Goal: Information Seeking & Learning: Learn about a topic

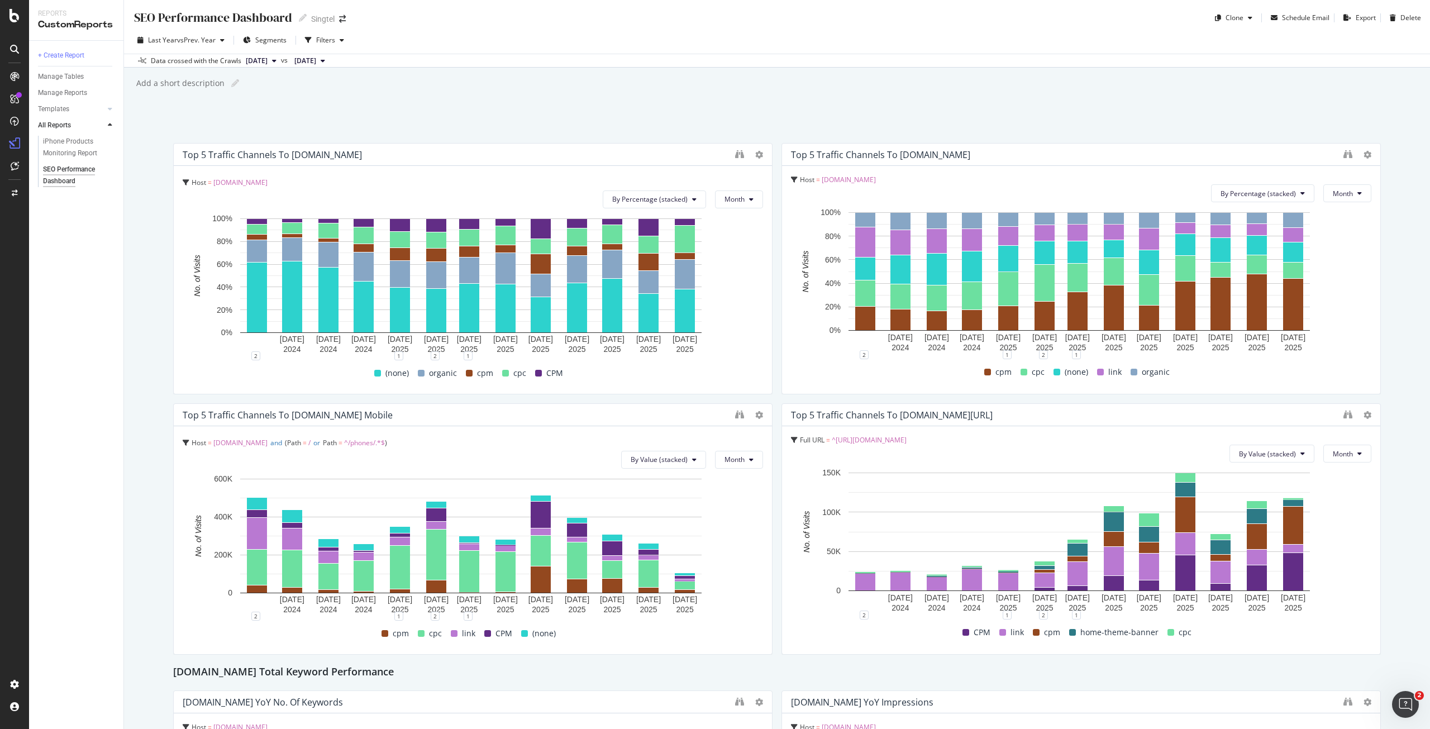
scroll to position [1311, 0]
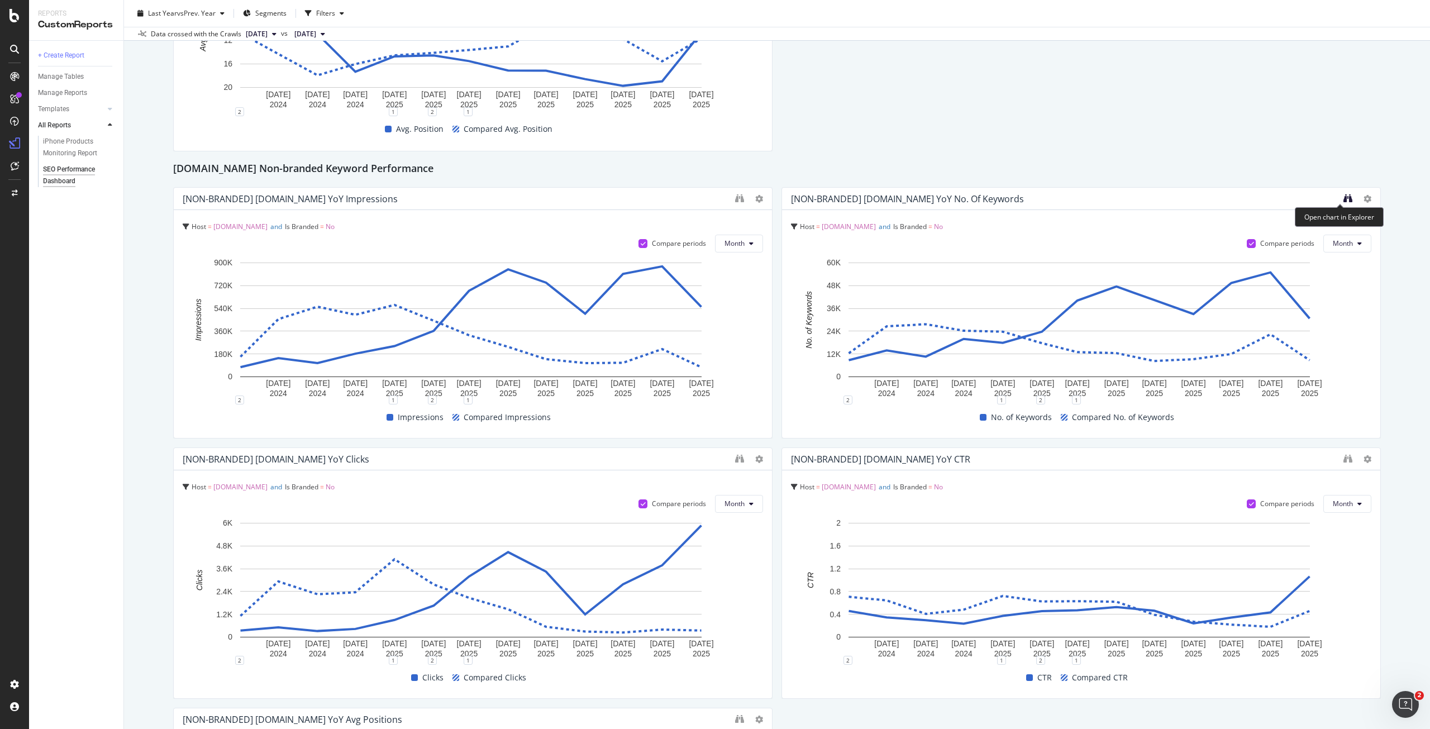
click at [1344, 196] on icon "binoculars" at bounding box center [1348, 198] width 9 height 9
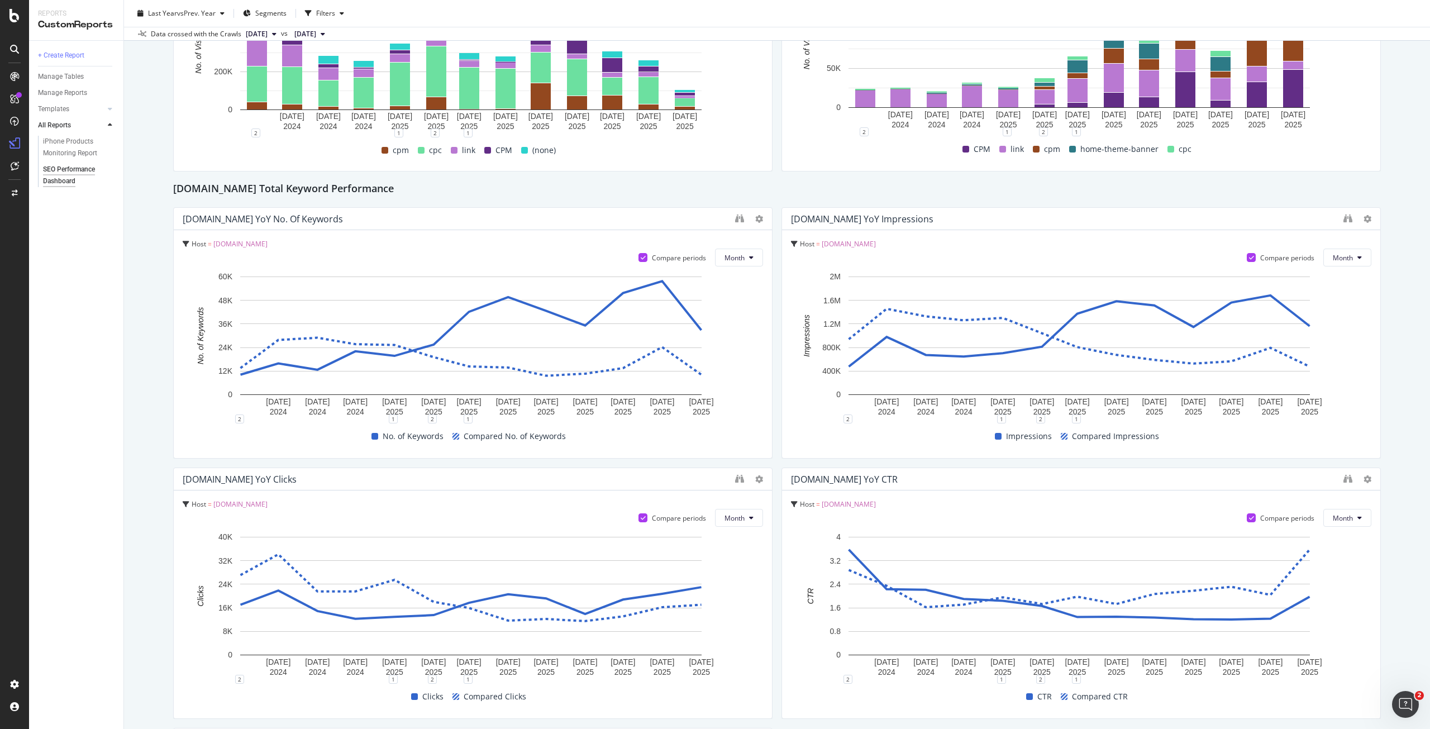
scroll to position [473, 0]
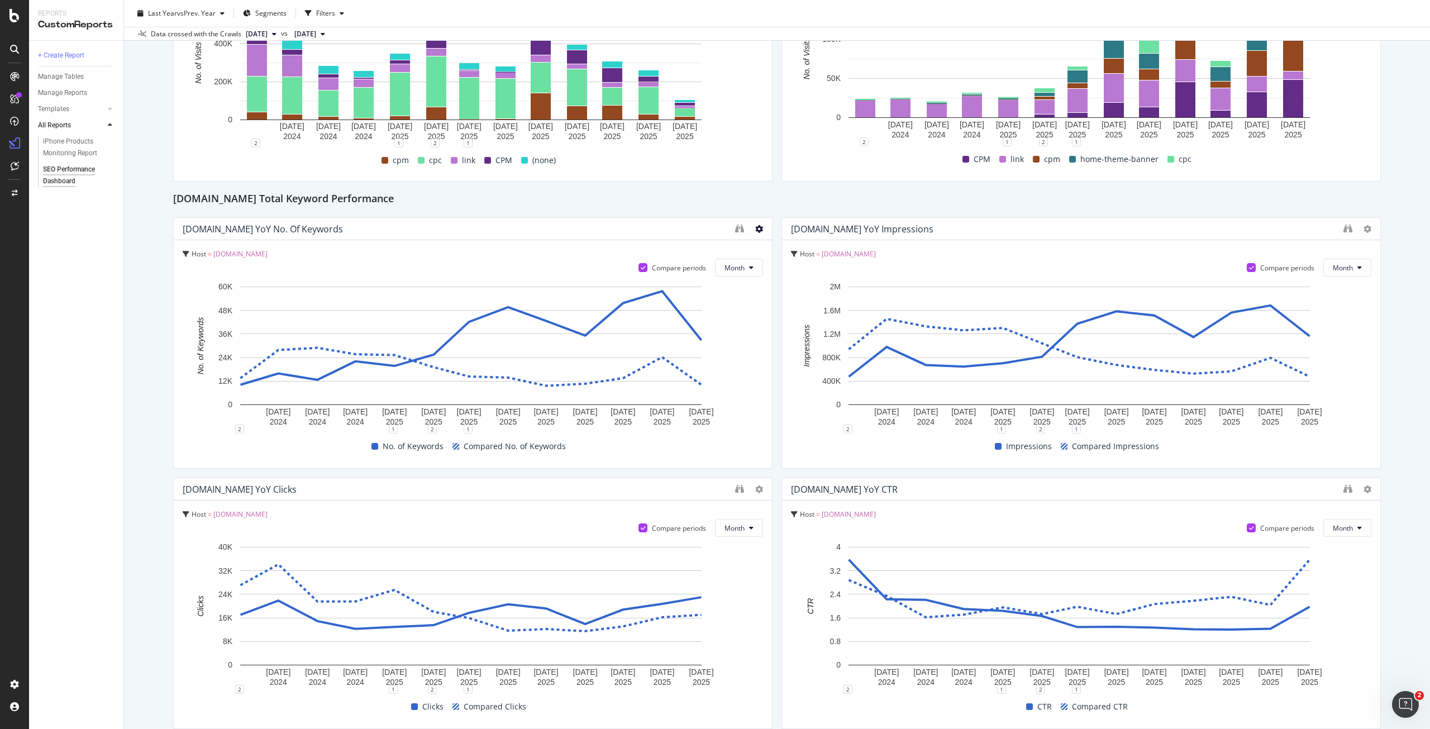
click at [755, 229] on icon at bounding box center [759, 229] width 8 height 8
click at [735, 230] on icon "binoculars" at bounding box center [739, 228] width 9 height 9
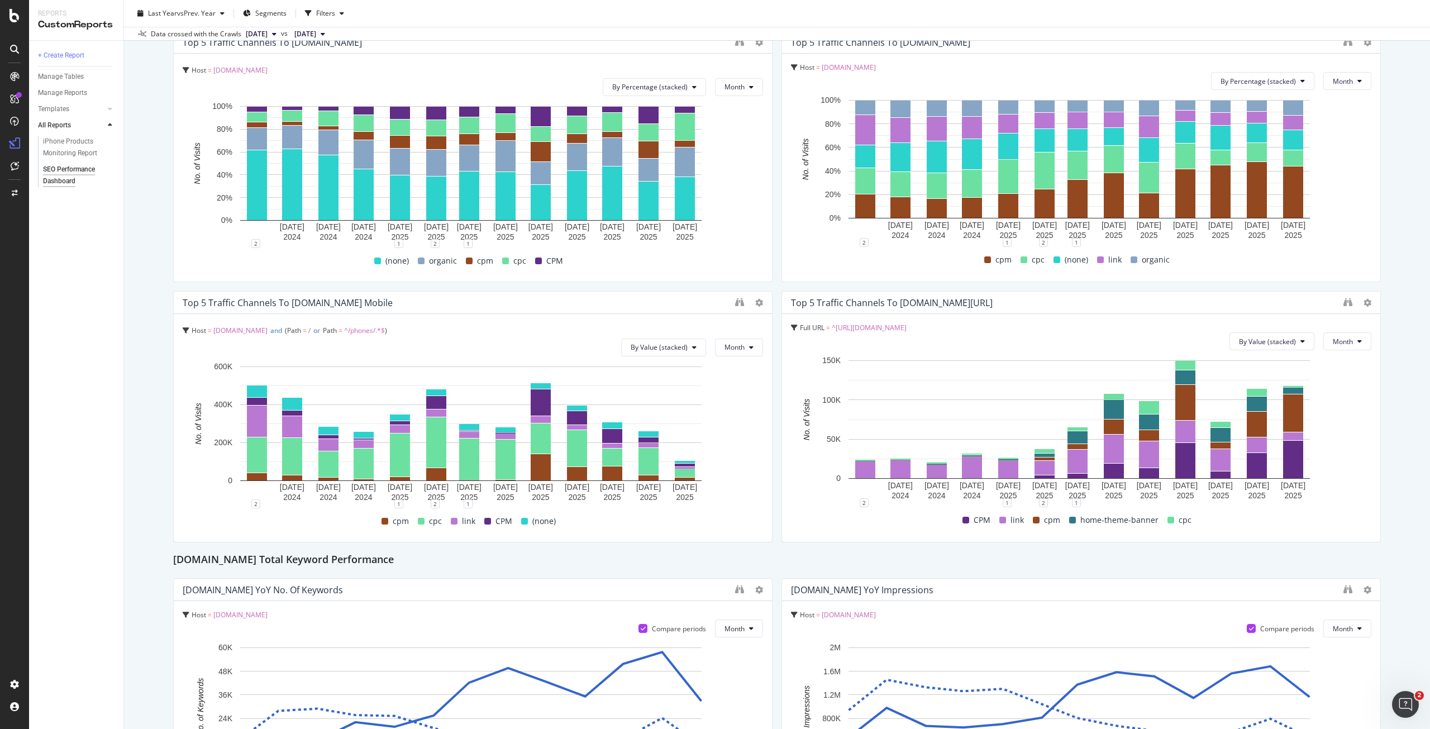
scroll to position [0, 0]
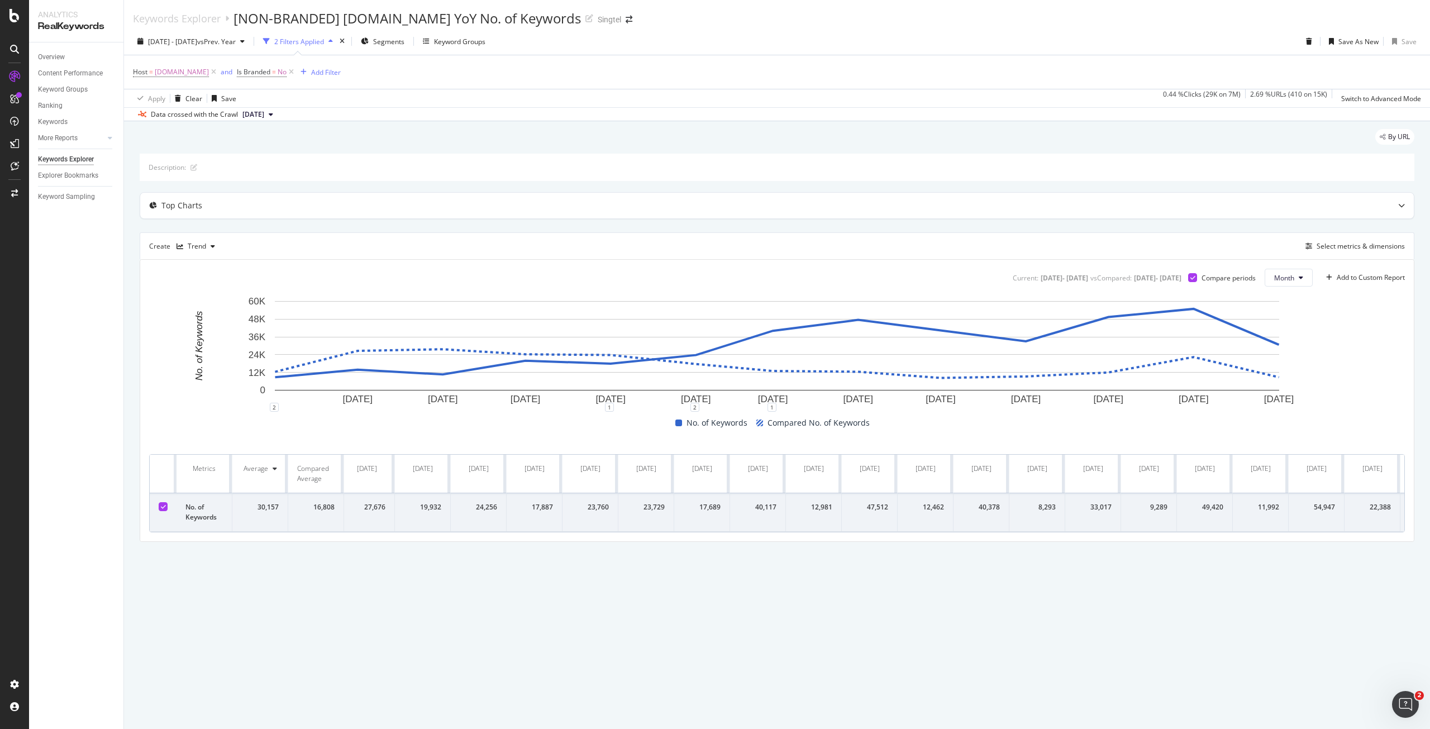
scroll to position [0, 393]
click at [322, 70] on div "Add Filter" at bounding box center [326, 72] width 30 height 9
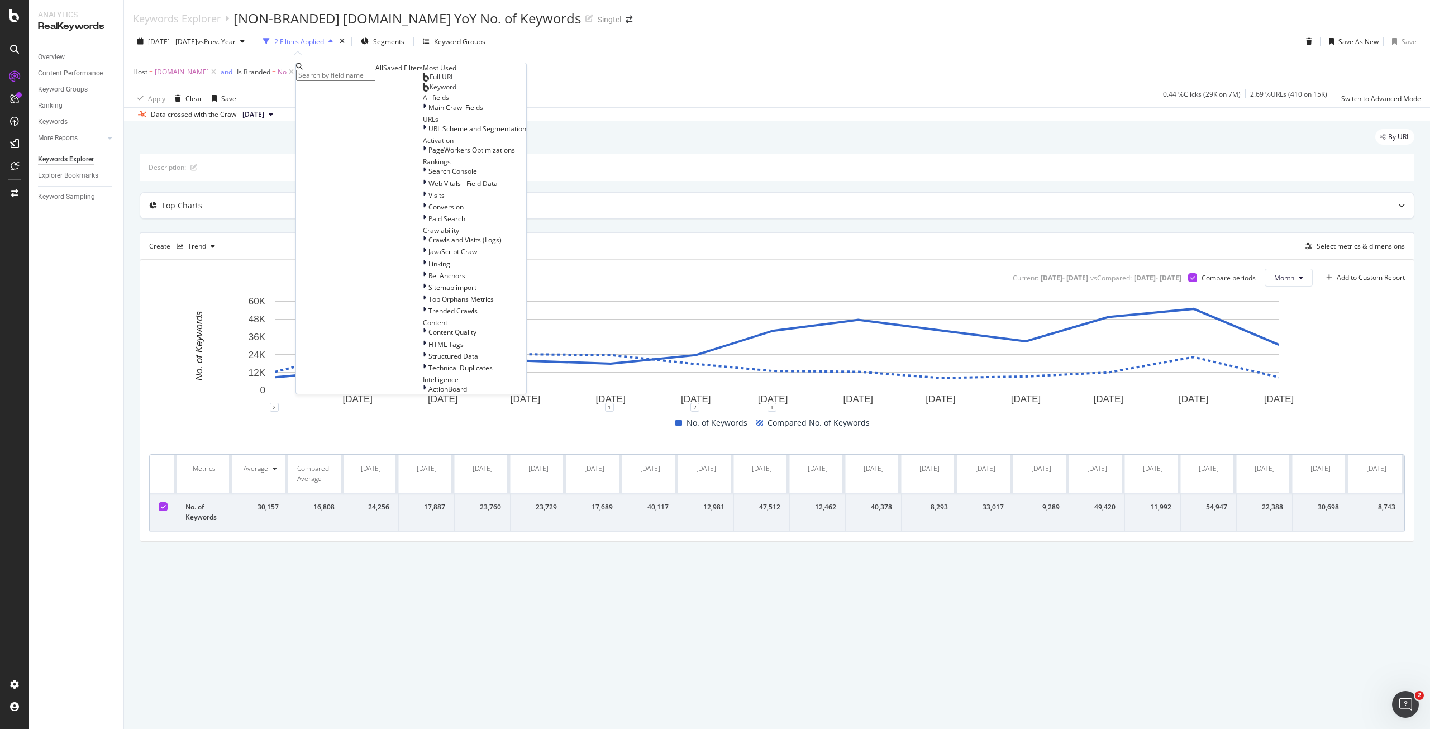
click at [423, 82] on div "Full URL" at bounding box center [438, 77] width 31 height 9
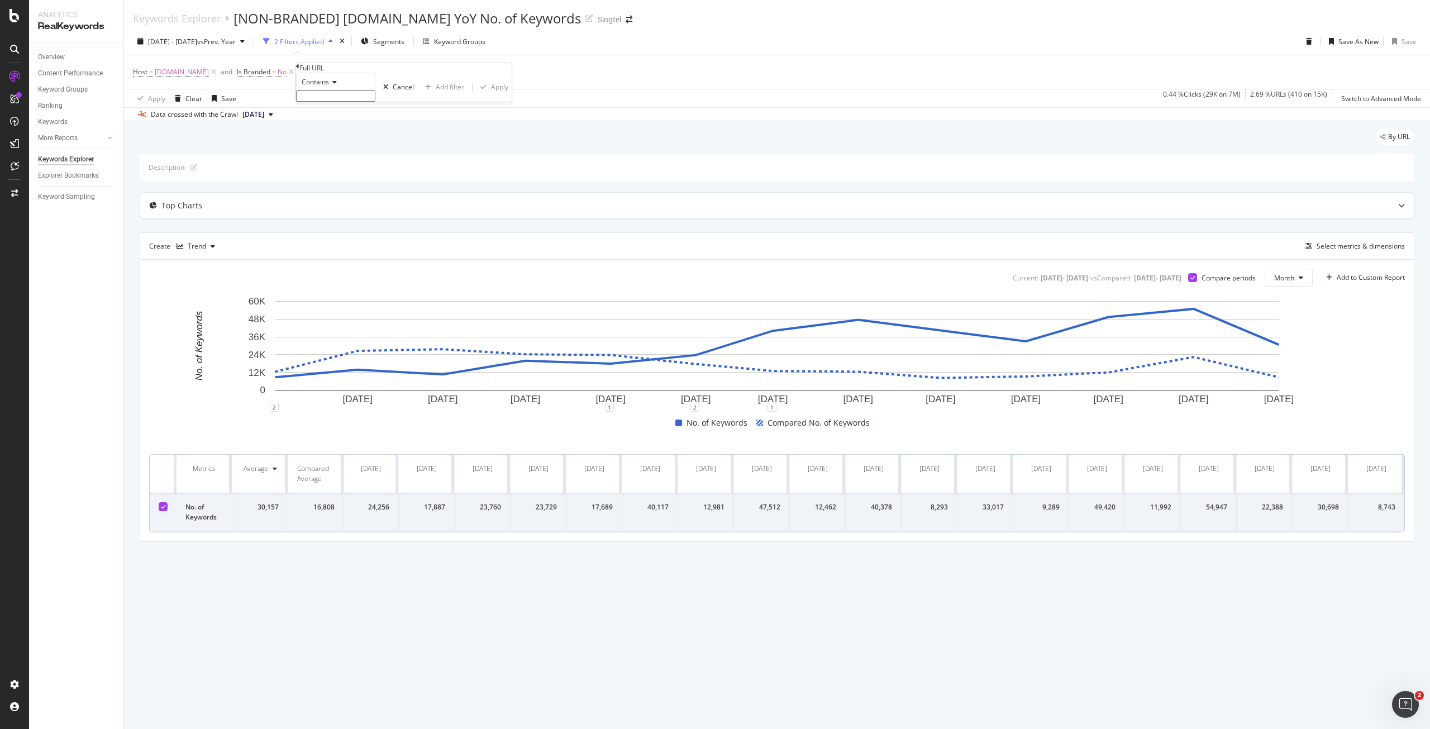
click at [360, 102] on input "text" at bounding box center [335, 96] width 79 height 11
type input "/apple-iphone"
click at [476, 94] on div "button" at bounding box center [483, 90] width 15 height 7
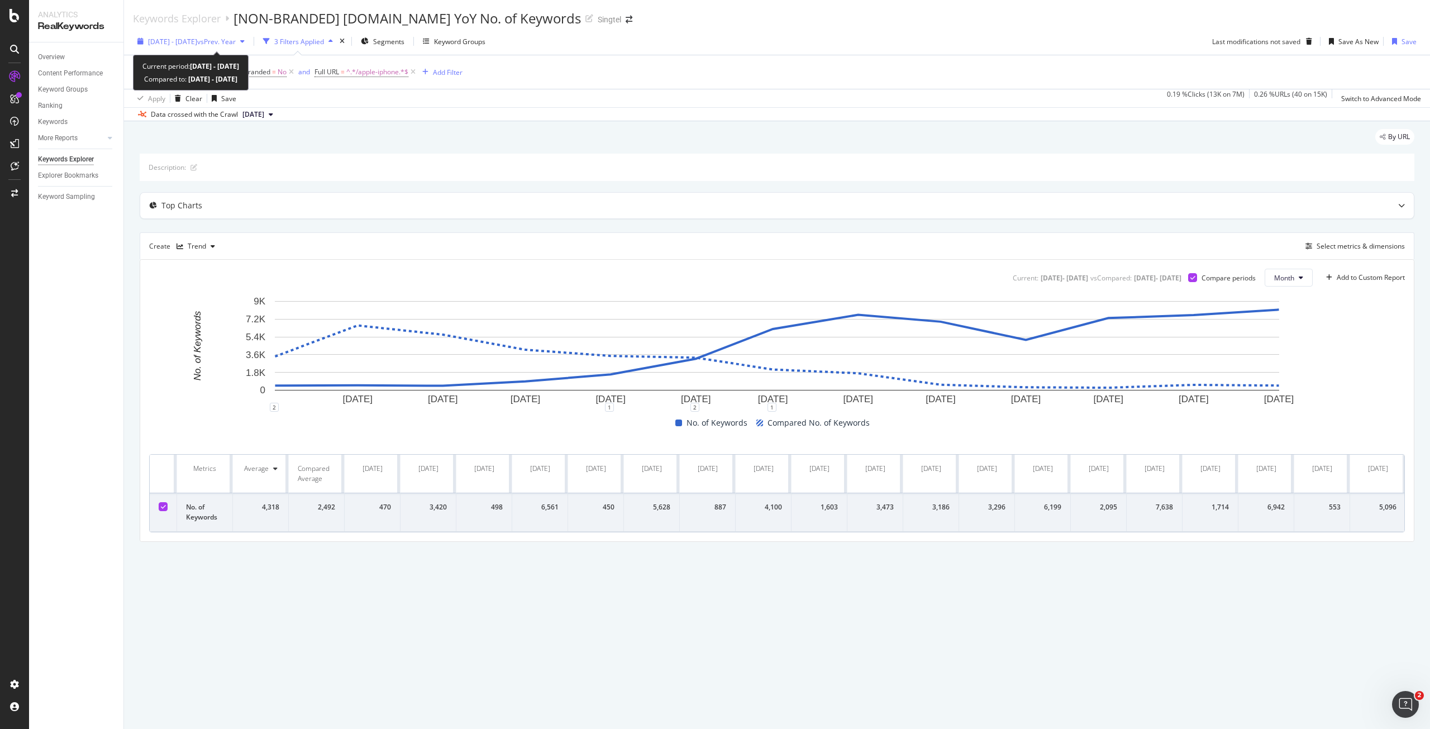
click at [197, 41] on span "2024 Sep. 14th - 2025 Sep. 13th" at bounding box center [172, 41] width 49 height 9
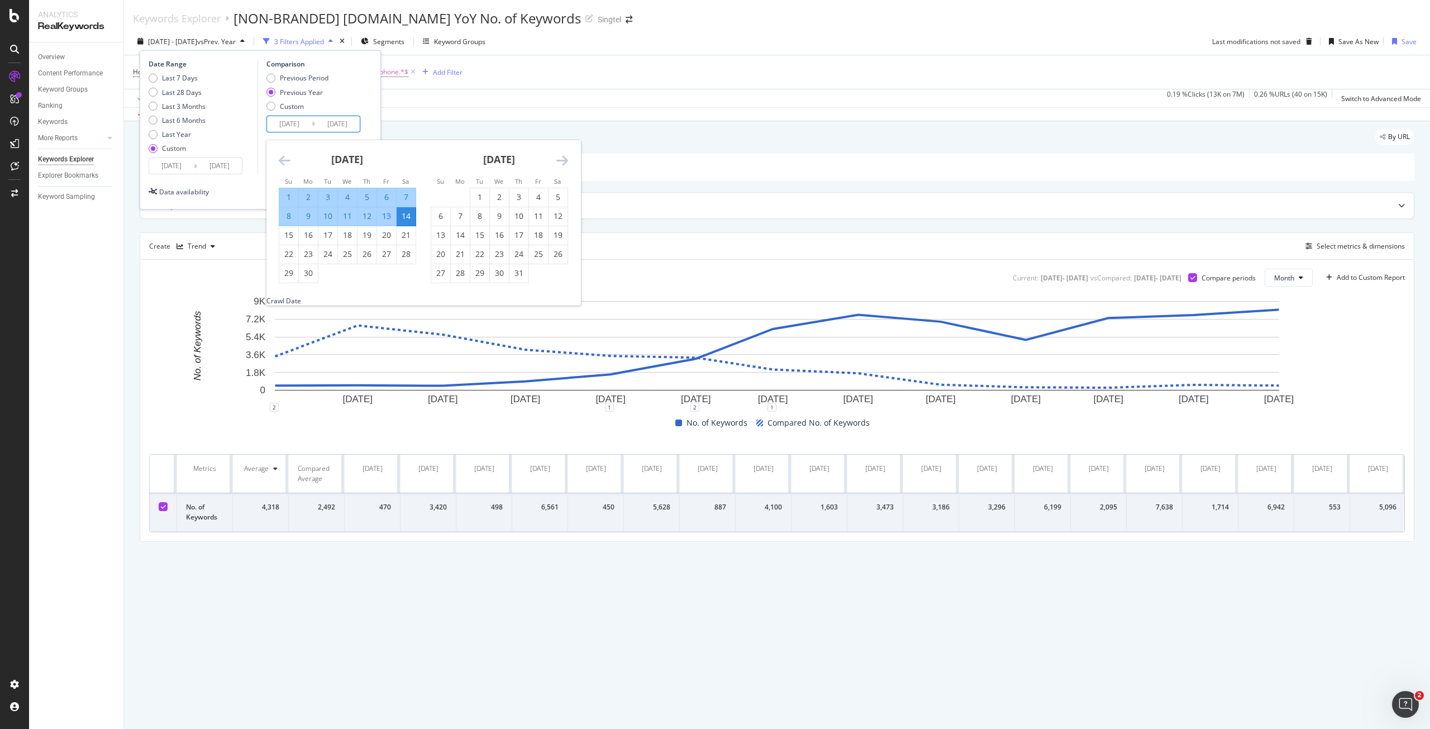
click at [294, 124] on input "2023/09/16" at bounding box center [289, 124] width 45 height 16
click at [354, 92] on div "Previous Period Previous Year Custom" at bounding box center [315, 94] width 97 height 42
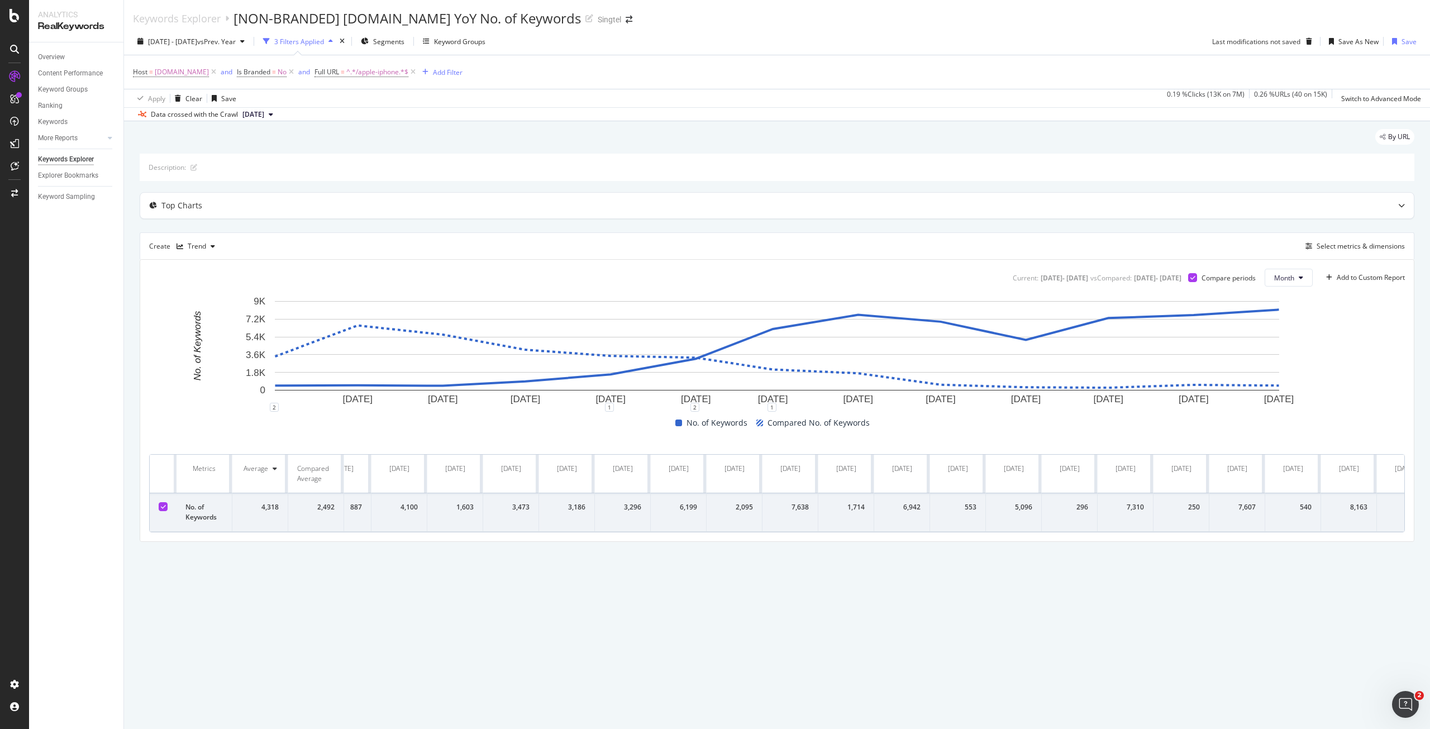
scroll to position [0, 393]
click at [1297, 280] on button "Month" at bounding box center [1289, 278] width 48 height 18
click at [438, 630] on div "Keywords Explorer [NON-BRANDED] shop.singtel.com YoY No. of Keywords Singtel 20…" at bounding box center [777, 364] width 1306 height 729
click at [236, 43] on span "vs Prev. Year" at bounding box center [216, 41] width 39 height 9
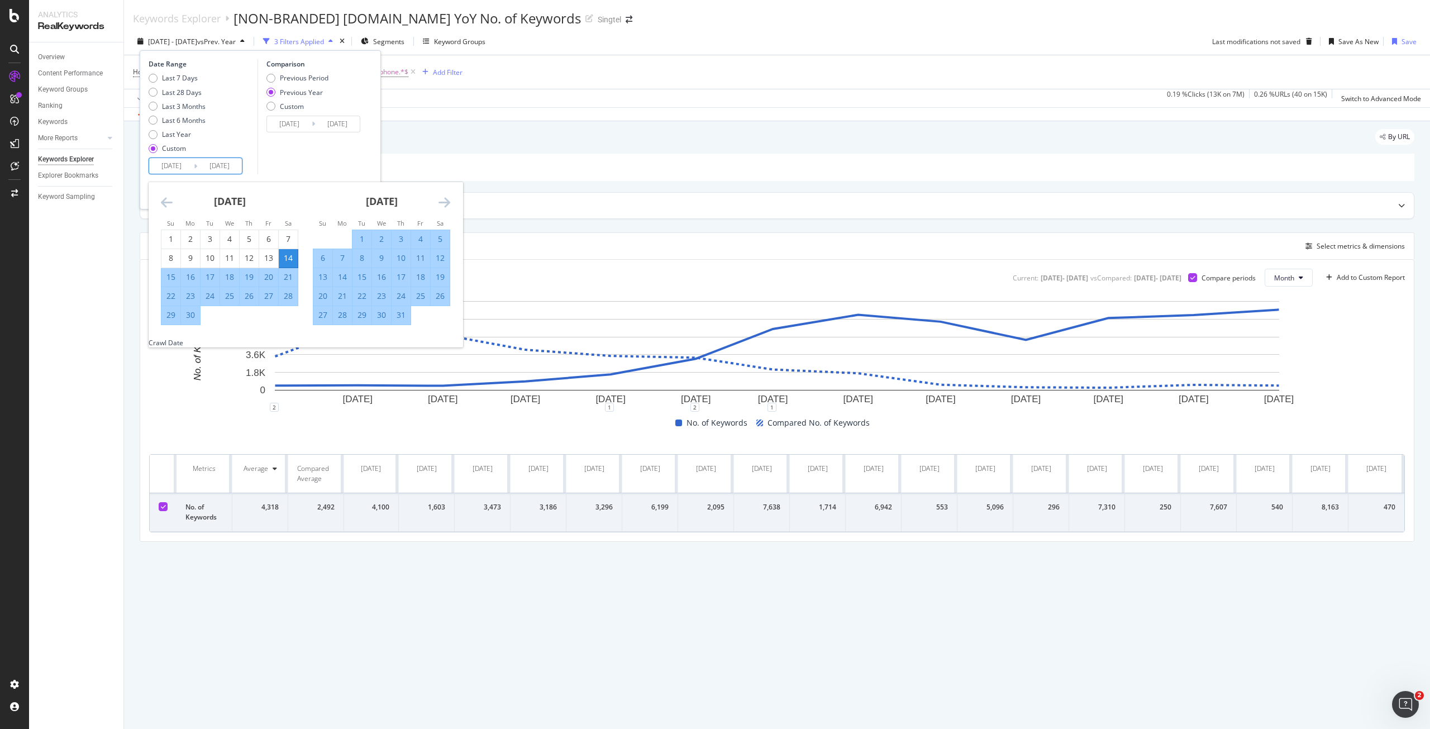
click at [160, 165] on input "2024/09/14" at bounding box center [171, 166] width 45 height 16
click at [448, 205] on icon "Move forward to switch to the next month." at bounding box center [445, 202] width 12 height 13
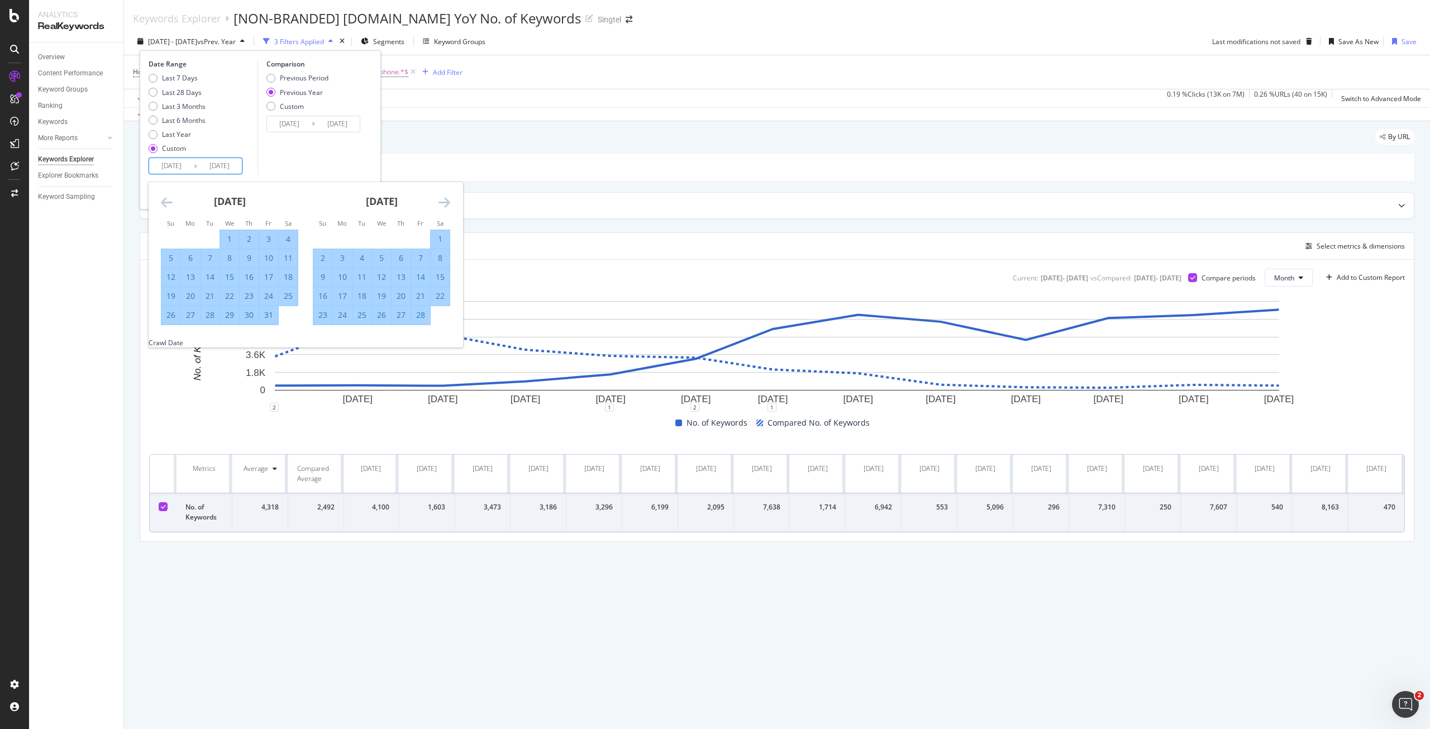
click at [448, 205] on icon "Move forward to switch to the next month." at bounding box center [445, 202] width 12 height 13
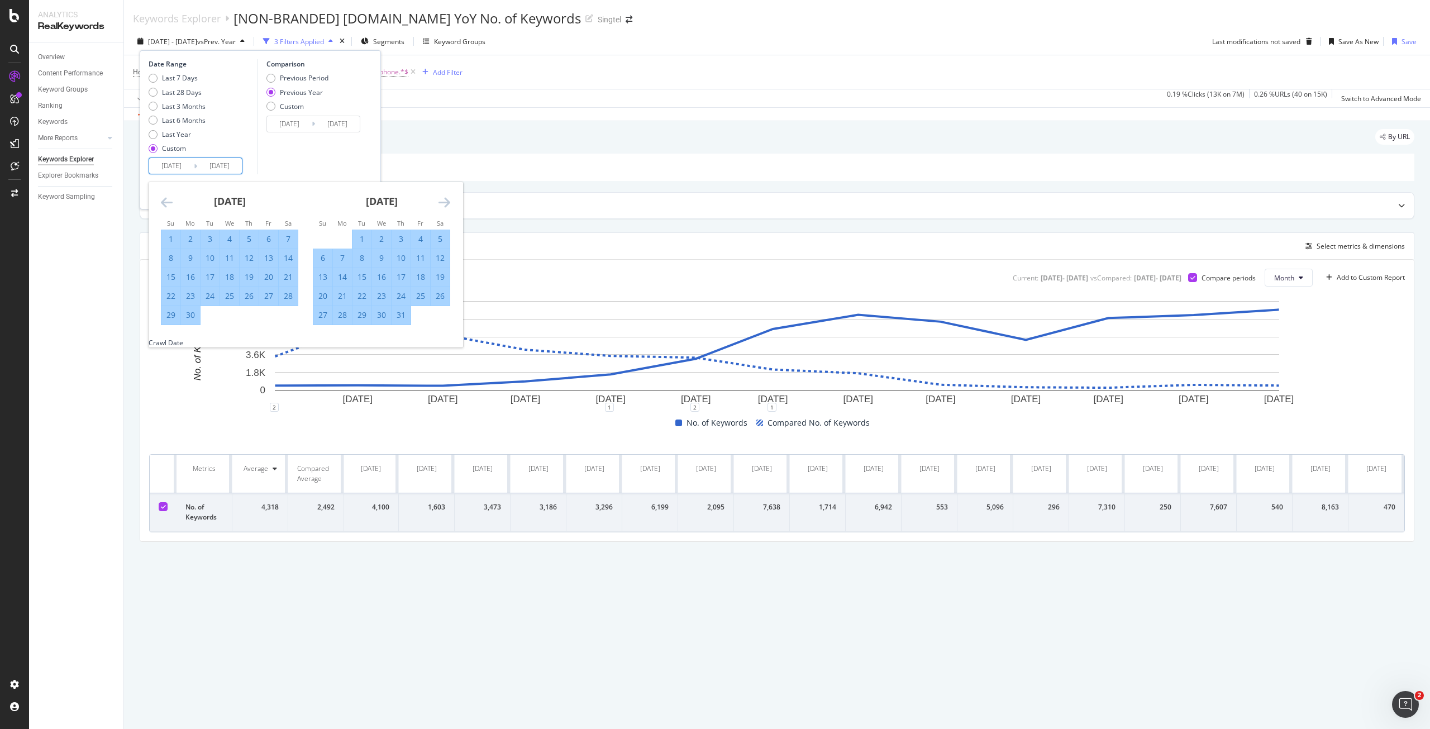
click at [448, 205] on icon "Move forward to switch to the next month." at bounding box center [445, 202] width 12 height 13
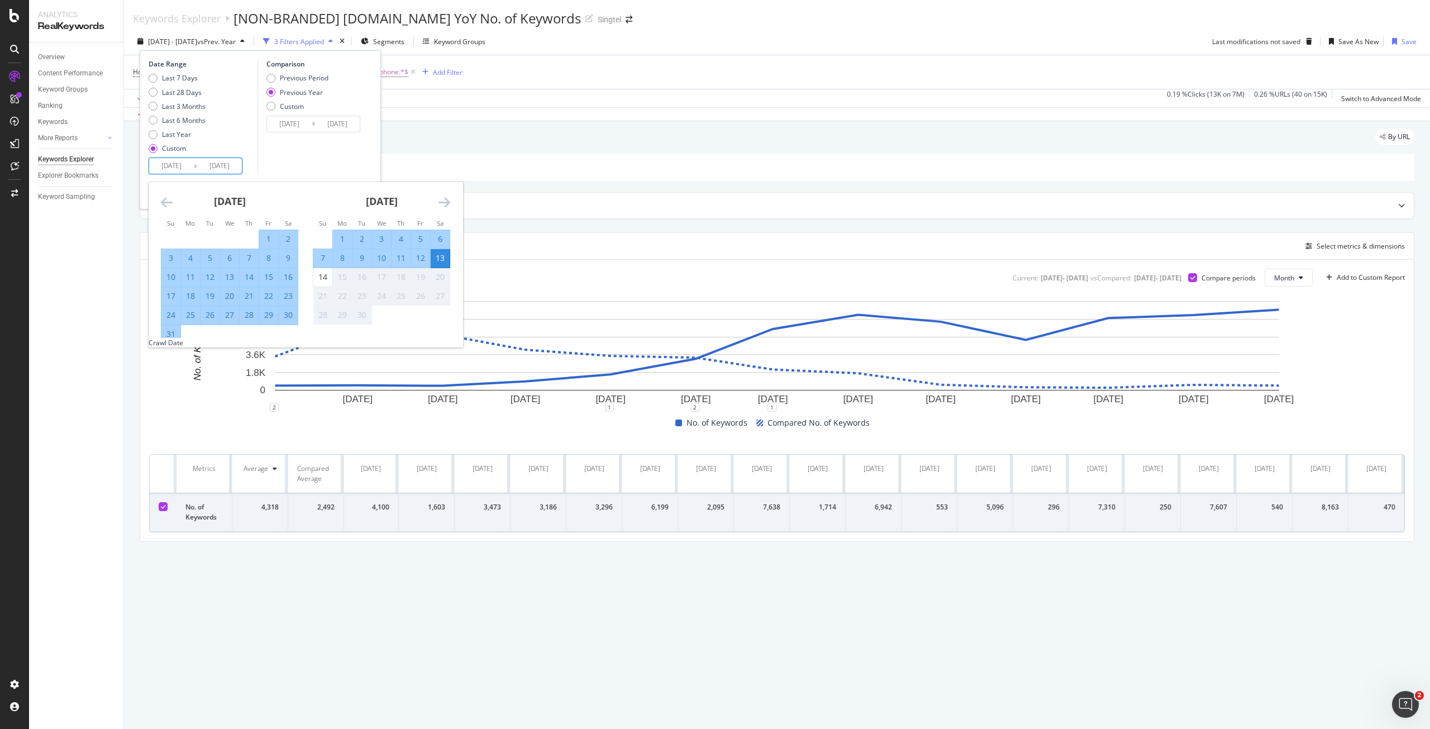
click at [344, 236] on div "1" at bounding box center [342, 239] width 19 height 11
type input "2025/09/01"
type input "2024/09/02"
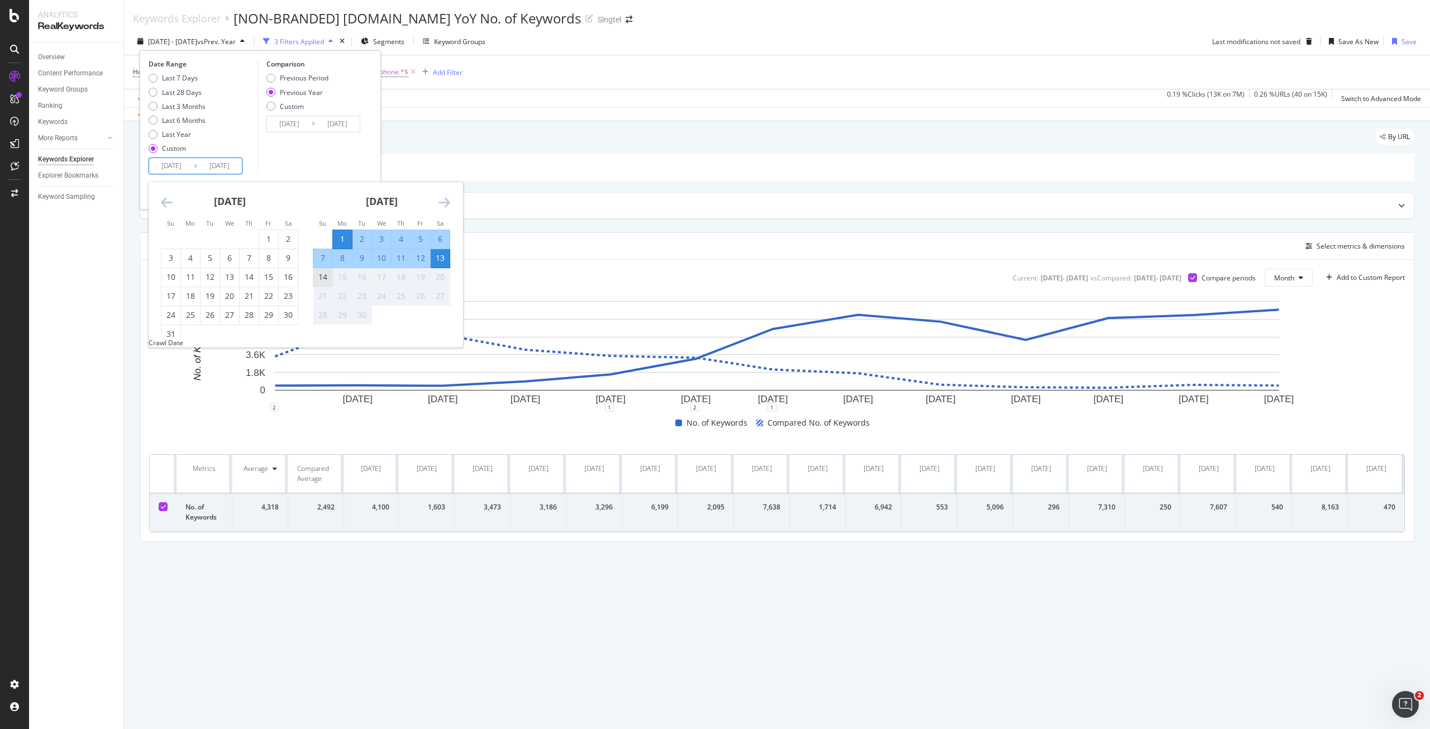
click at [325, 280] on div "14" at bounding box center [322, 277] width 19 height 11
type input "2025/09/14"
type input "2024/09/15"
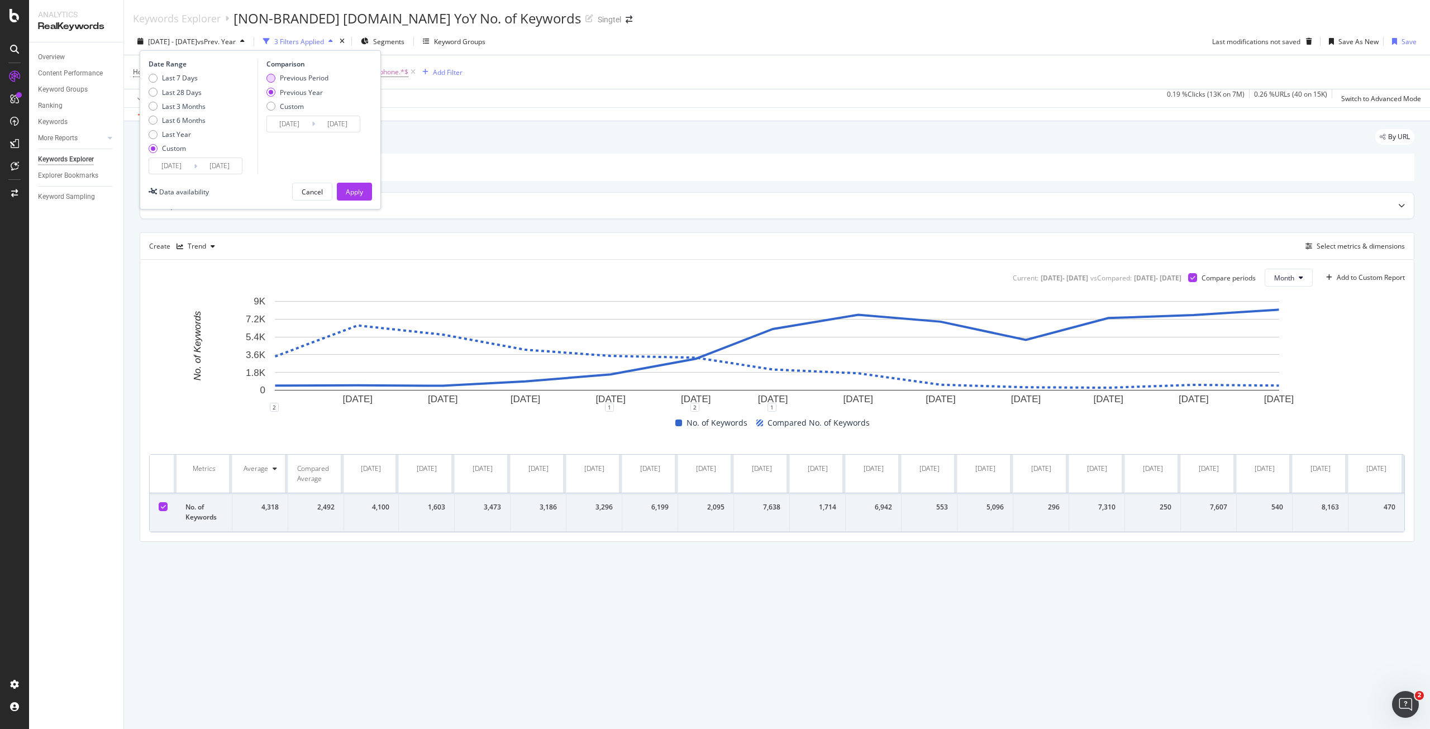
click at [301, 82] on div "Previous Period" at bounding box center [304, 77] width 49 height 9
type input "2025/08/18"
type input "2025/08/31"
click at [303, 96] on div "Previous Year" at bounding box center [301, 92] width 43 height 9
type input "2024/09/02"
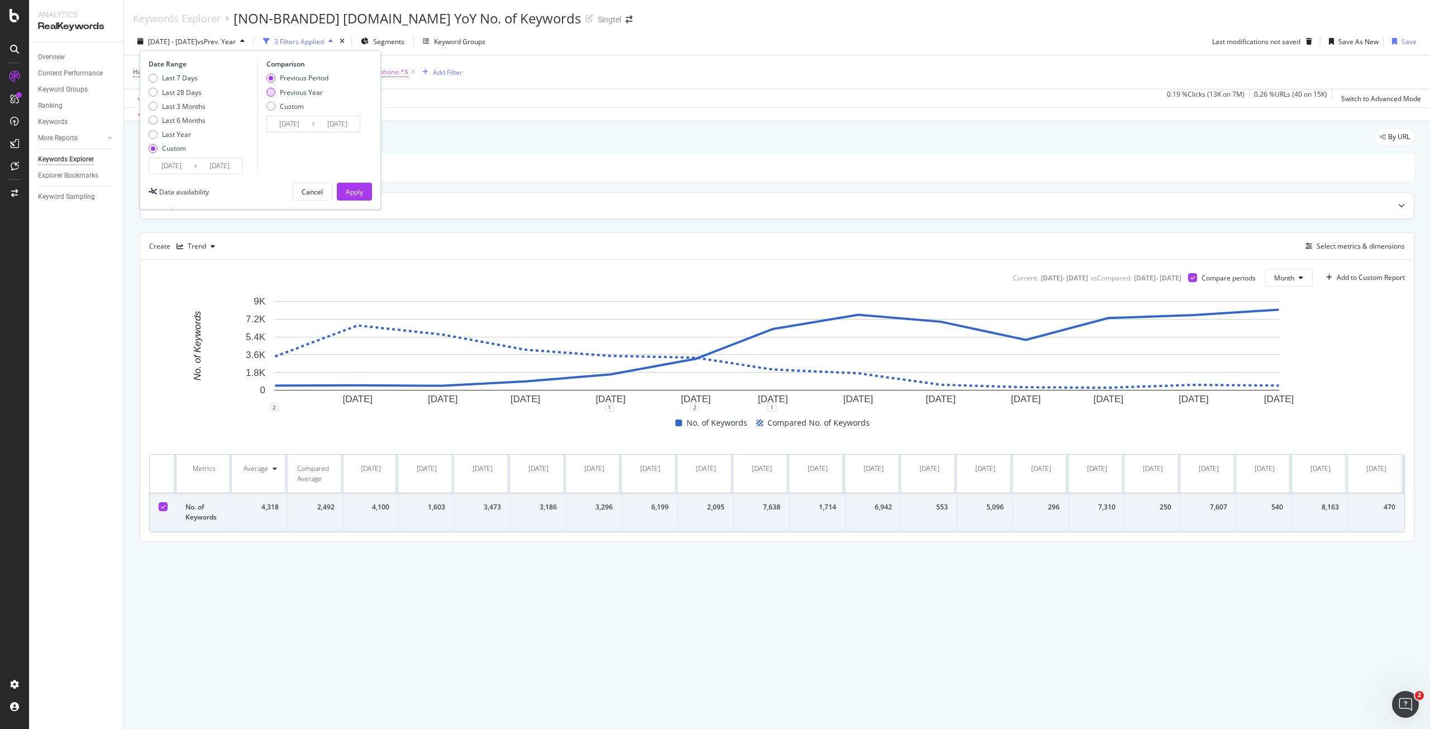
type input "2024/09/15"
click at [294, 125] on input "2024/09/02" at bounding box center [289, 124] width 45 height 16
click at [287, 197] on div "1" at bounding box center [288, 197] width 19 height 11
type input "2024/09/01"
click at [409, 216] on div "14" at bounding box center [406, 216] width 19 height 11
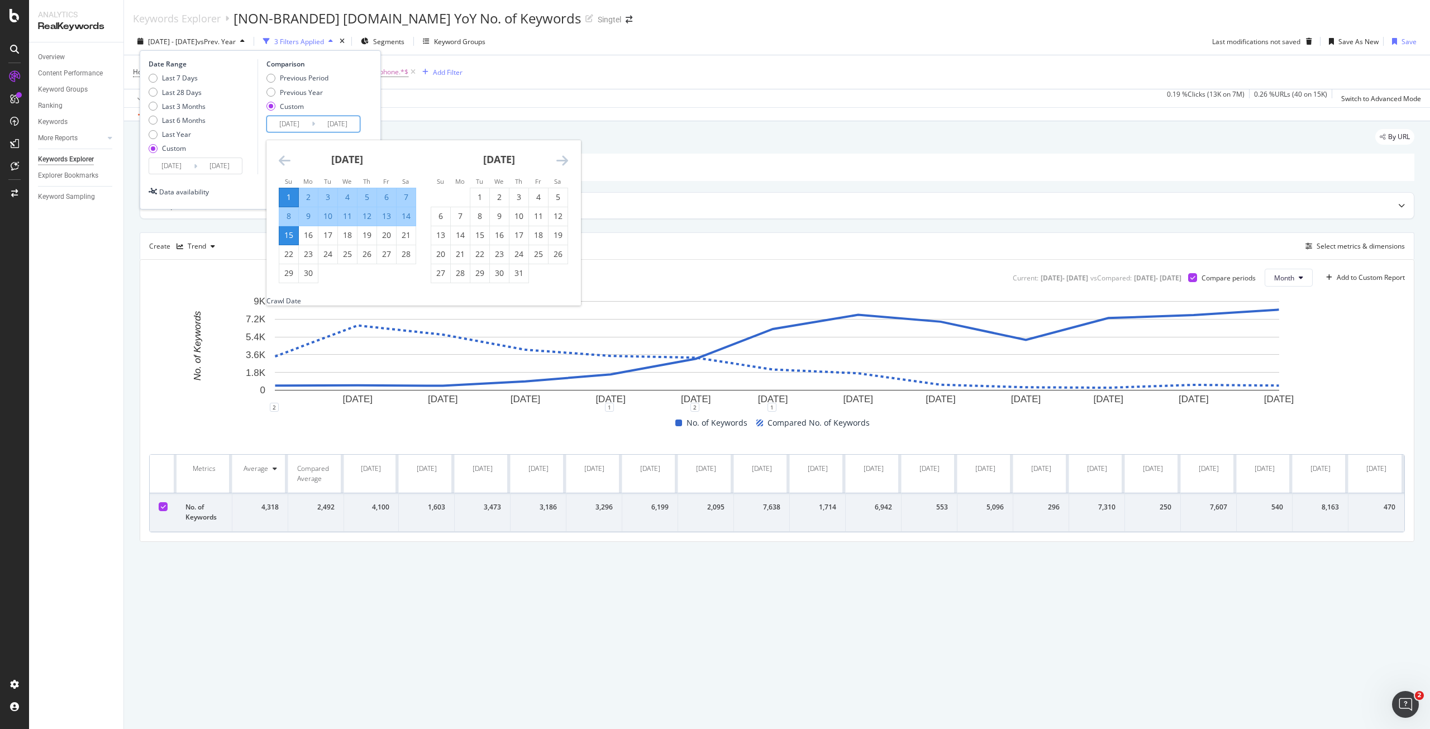
type input "2024/09/14"
click at [349, 194] on div "Apply" at bounding box center [354, 191] width 17 height 9
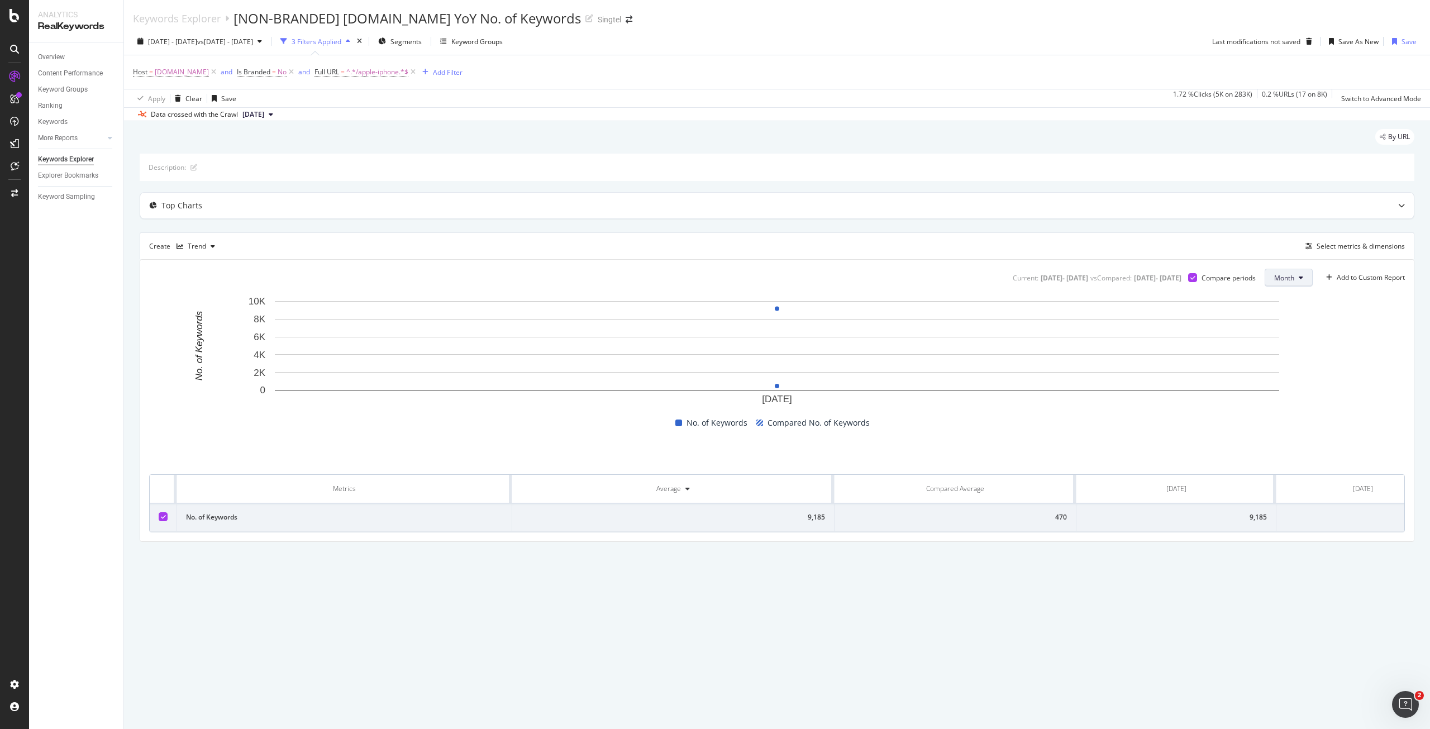
click at [1307, 277] on button "Month" at bounding box center [1289, 278] width 48 height 18
click at [1288, 303] on span "Day" at bounding box center [1284, 300] width 22 height 10
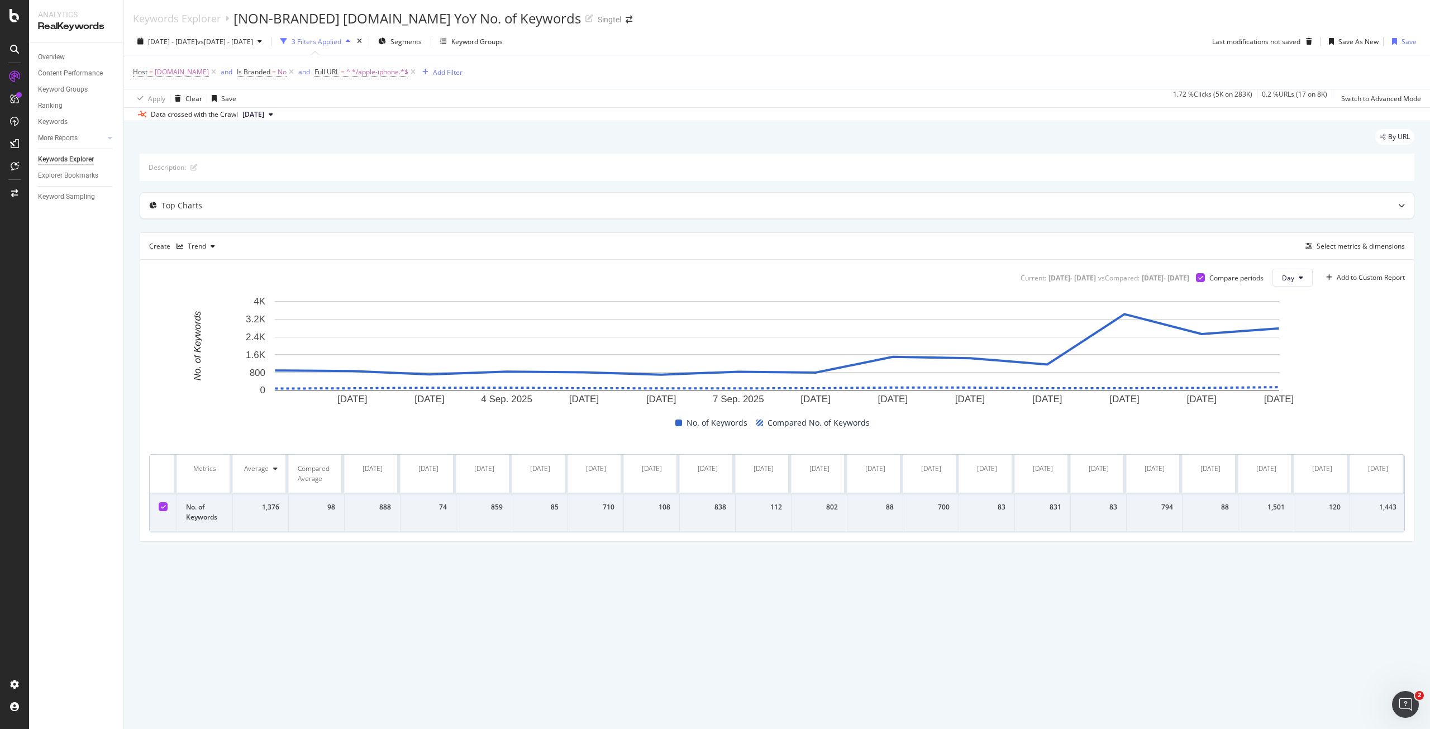
click at [422, 570] on div "By URL Description: Top Charts Create Trend Select metrics & dimensions Current…" at bounding box center [777, 351] width 1306 height 460
click at [198, 75] on span "shop.singtel.com" at bounding box center [182, 72] width 54 height 16
click at [160, 100] on input "shop.singtel.com" at bounding box center [173, 94] width 79 height 11
click at [155, 100] on input "shop.singtel.com" at bounding box center [173, 94] width 79 height 11
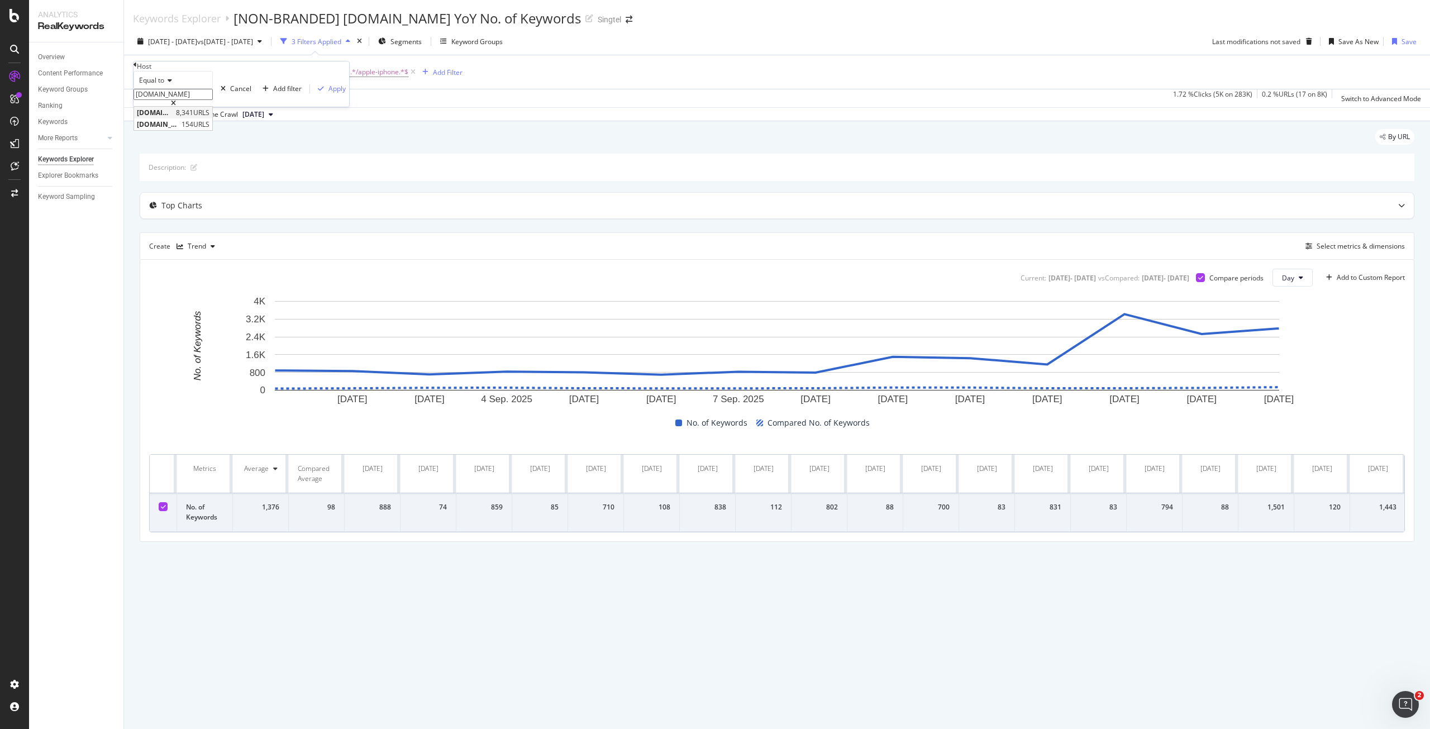
click at [172, 117] on span "[DOMAIN_NAME]" at bounding box center [155, 112] width 36 height 9
type input "[DOMAIN_NAME]"
click at [329, 93] on div "Apply" at bounding box center [337, 88] width 17 height 9
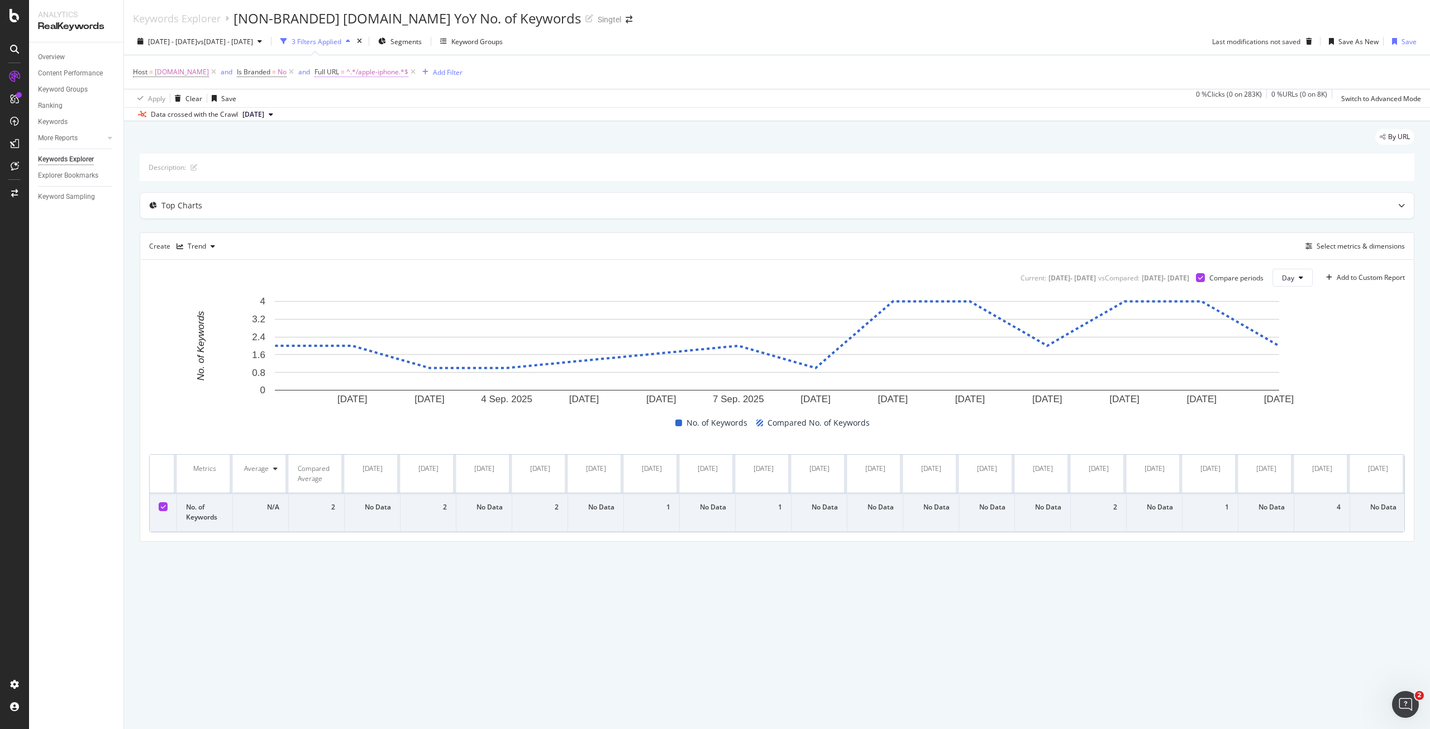
click at [365, 71] on span "^.*/apple-iphone.*$" at bounding box center [377, 72] width 62 height 16
click at [346, 100] on input "/apple-iphone" at bounding box center [354, 94] width 79 height 11
drag, startPoint x: 378, startPoint y: 119, endPoint x: 325, endPoint y: 121, distance: 53.1
click at [325, 100] on input "/apple-iphone" at bounding box center [354, 94] width 79 height 11
click at [328, 100] on input "/info" at bounding box center [354, 94] width 79 height 11
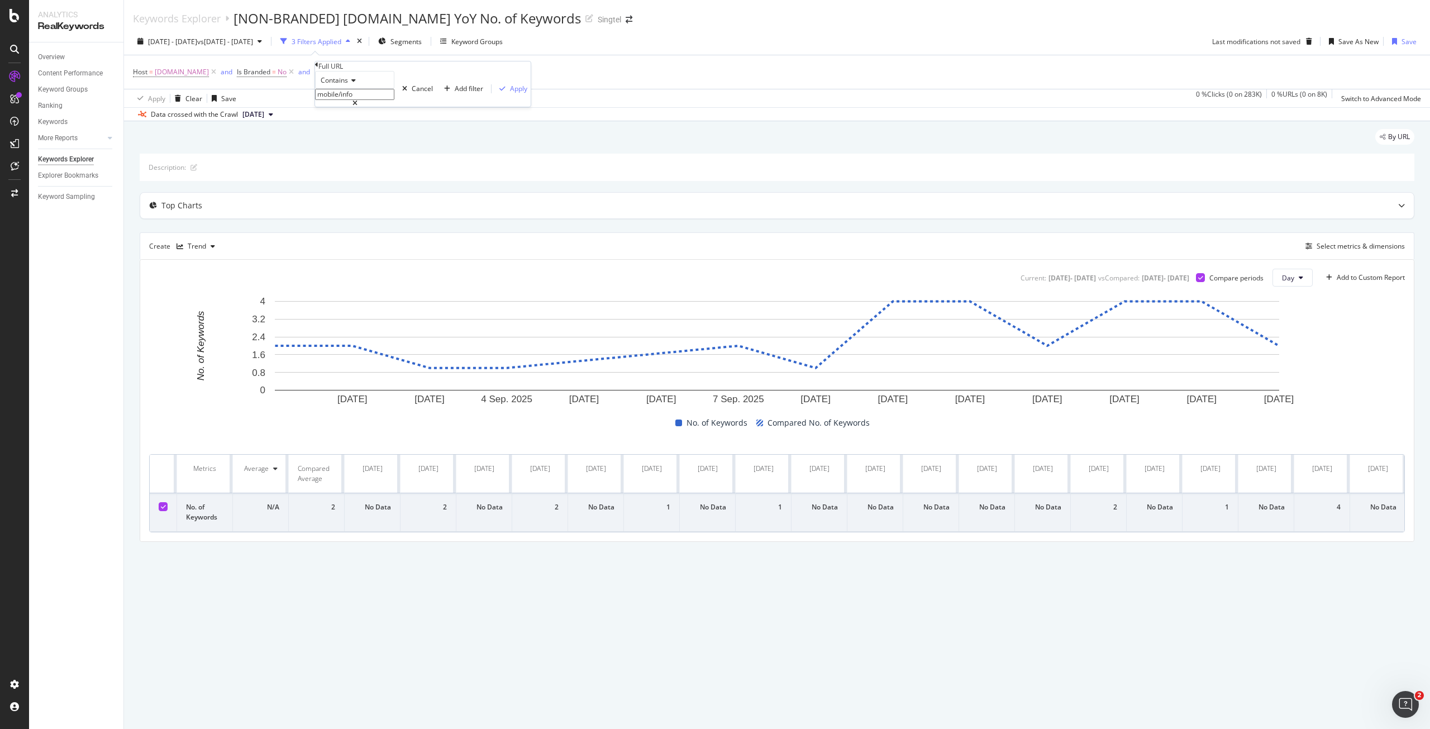
click at [394, 100] on input "mobile/info" at bounding box center [354, 94] width 79 height 11
type input "mobile/info/apple"
click at [455, 93] on div "Add filter" at bounding box center [469, 88] width 28 height 9
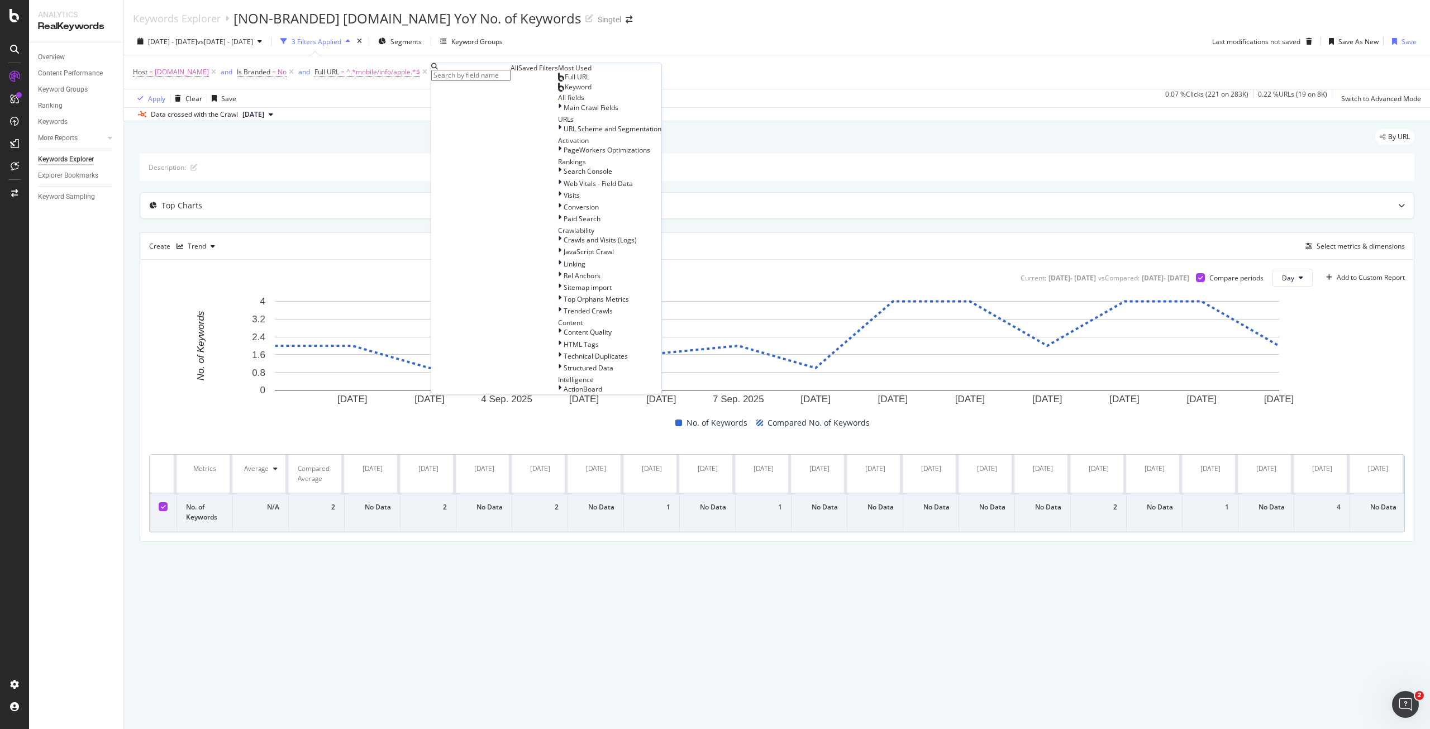
click at [558, 82] on div "Full URL" at bounding box center [573, 77] width 31 height 9
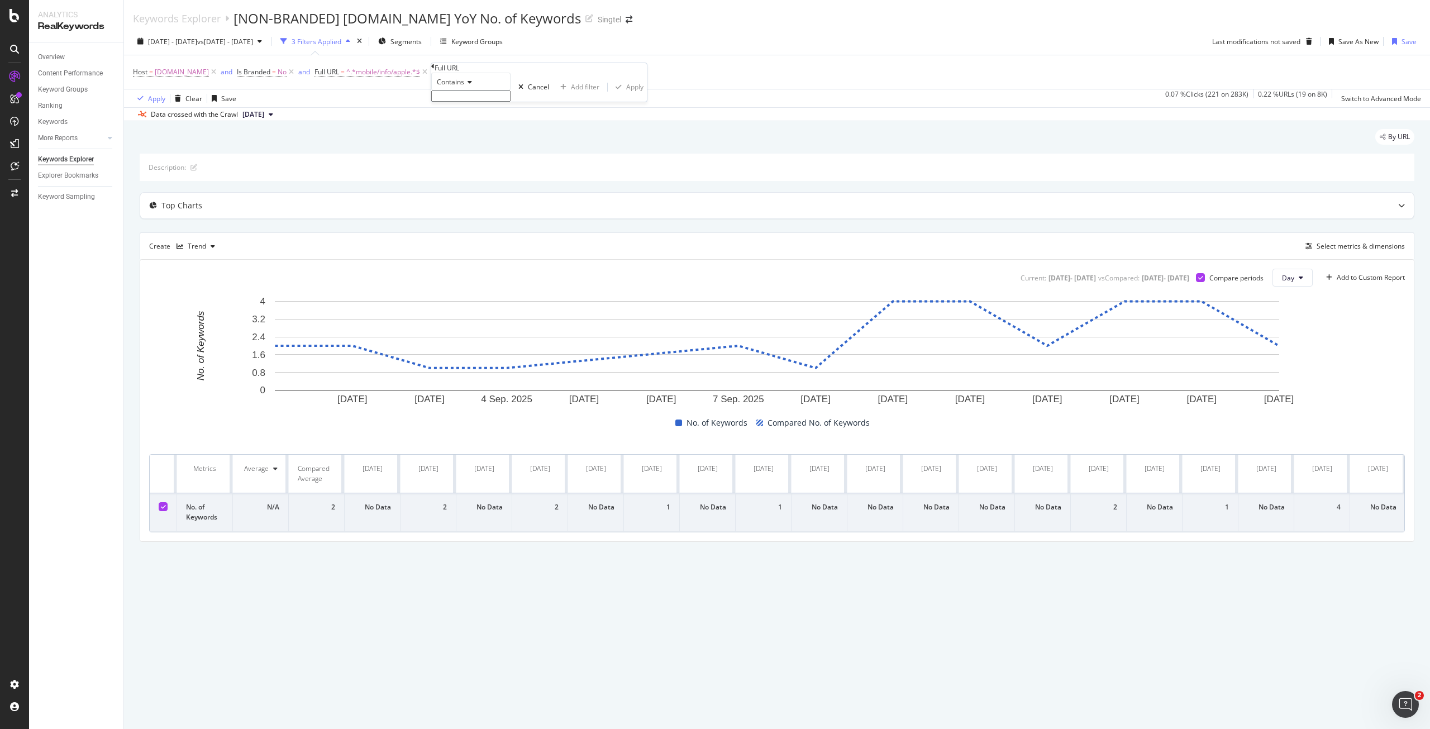
click at [511, 102] on input "text" at bounding box center [470, 96] width 79 height 11
type input "mobile/info/iphone"
click at [548, 108] on div "Contains mobile/info/iphone Cancel Add filter Apply" at bounding box center [539, 91] width 216 height 36
click at [626, 95] on div "Apply" at bounding box center [634, 89] width 17 height 9
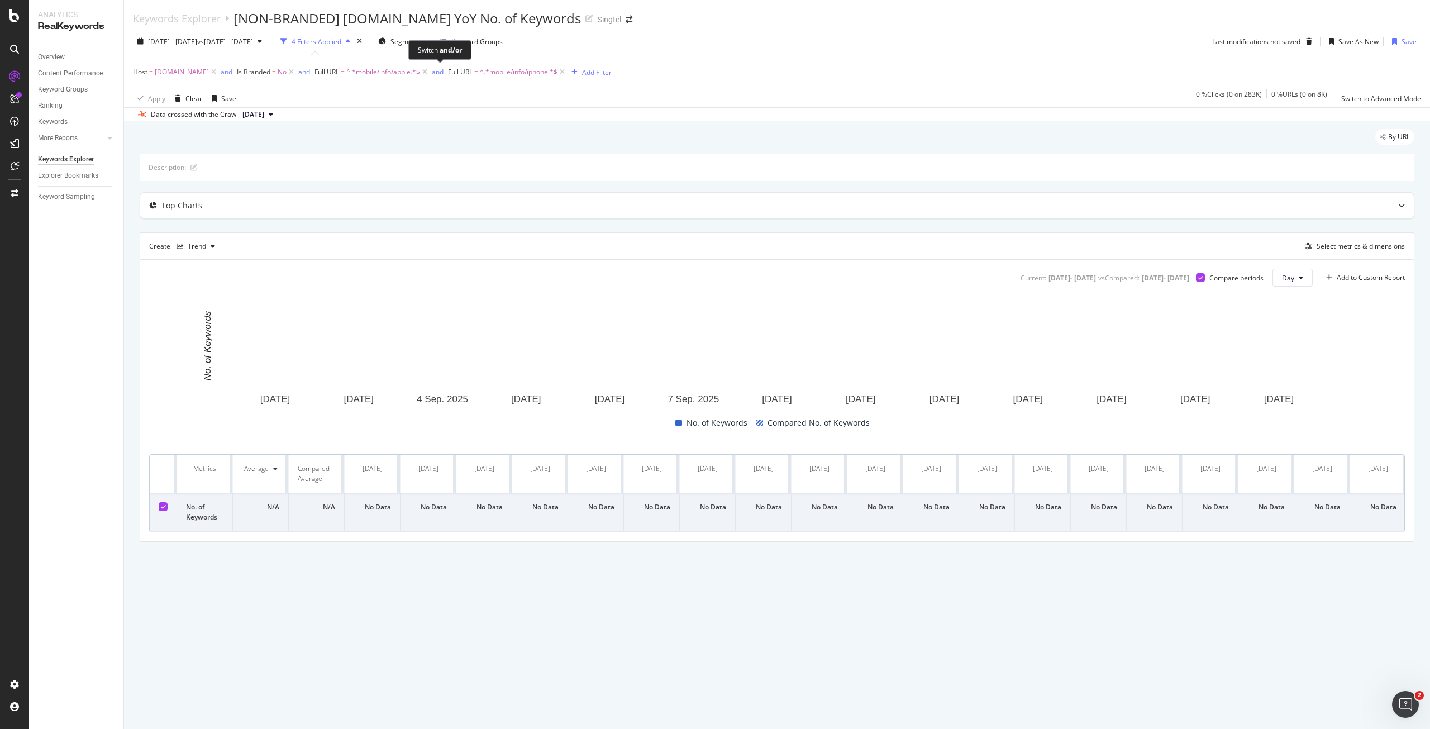
click at [437, 74] on div "and" at bounding box center [438, 71] width 12 height 9
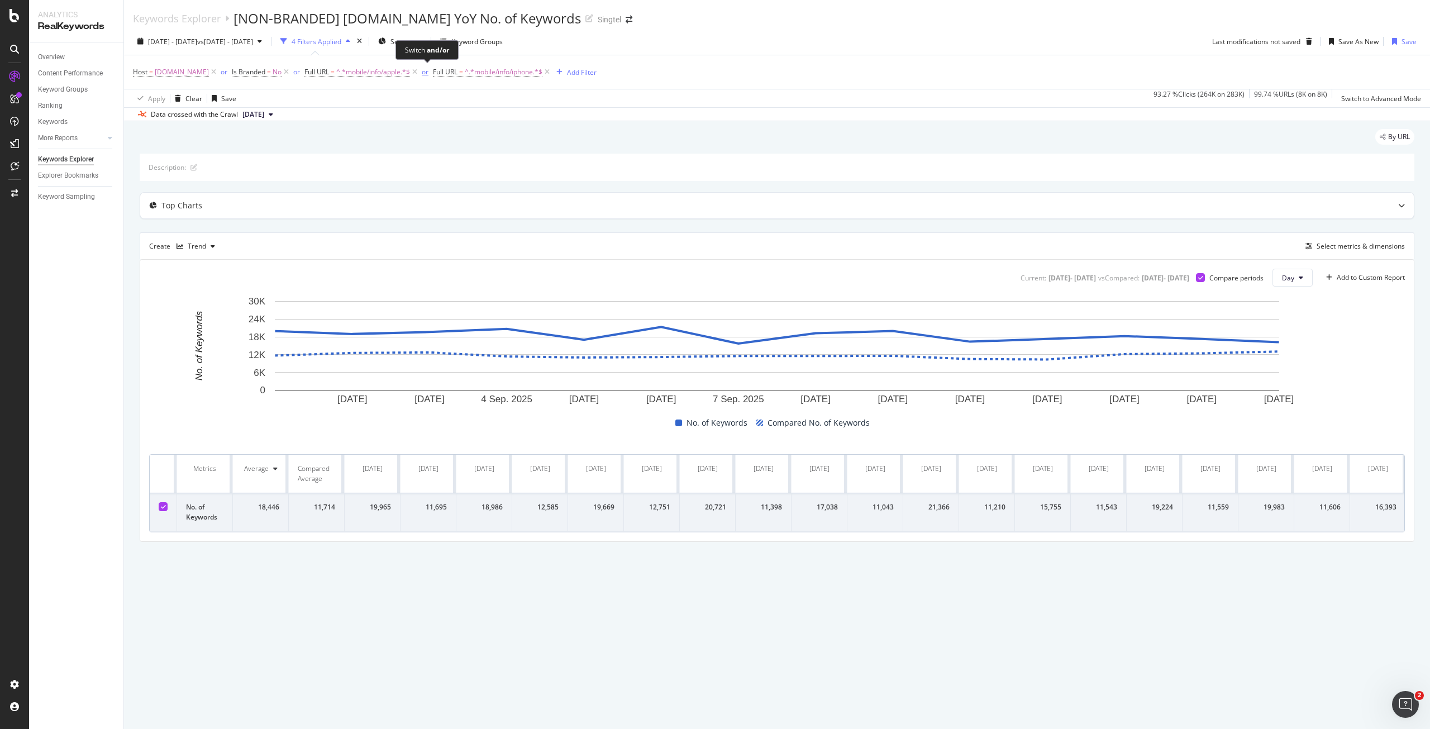
click at [423, 73] on div "or" at bounding box center [425, 71] width 7 height 9
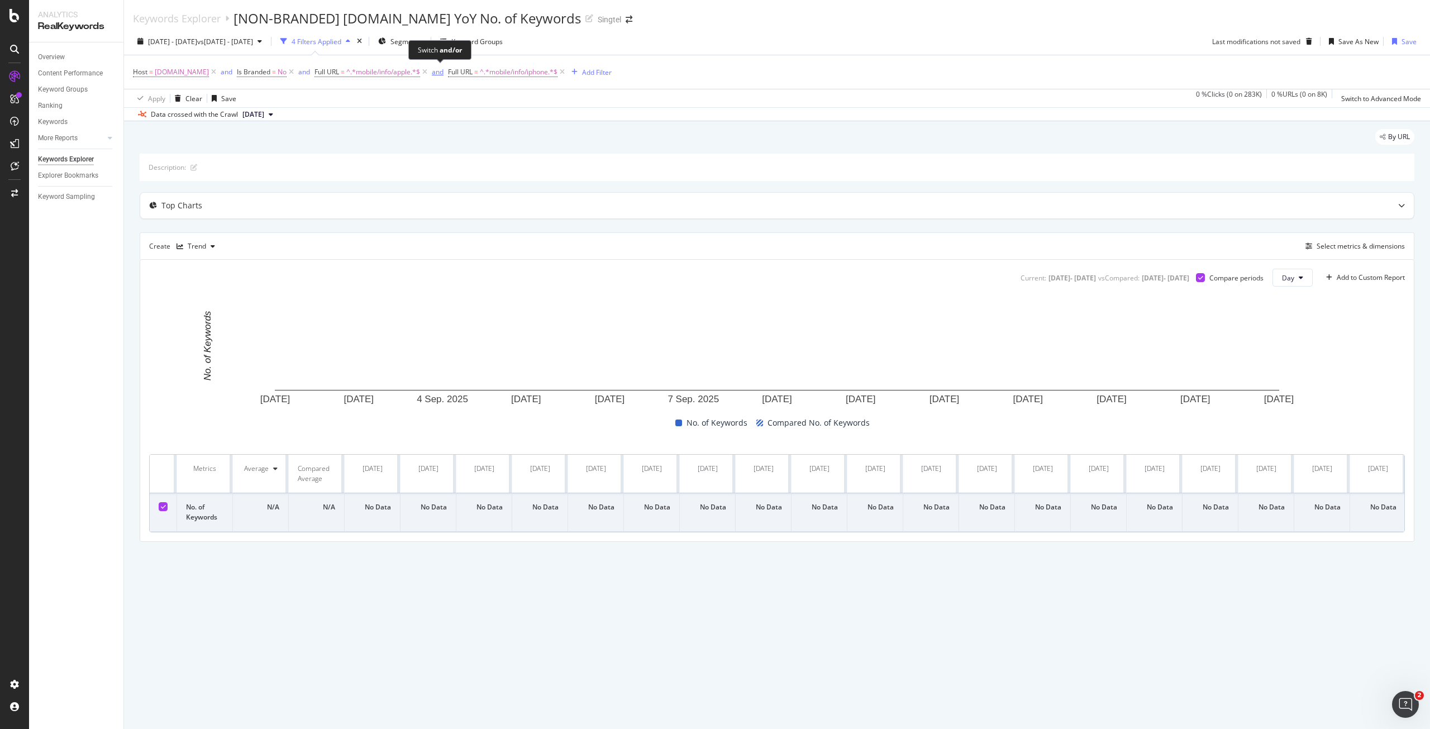
click at [435, 71] on div "and" at bounding box center [438, 71] width 12 height 9
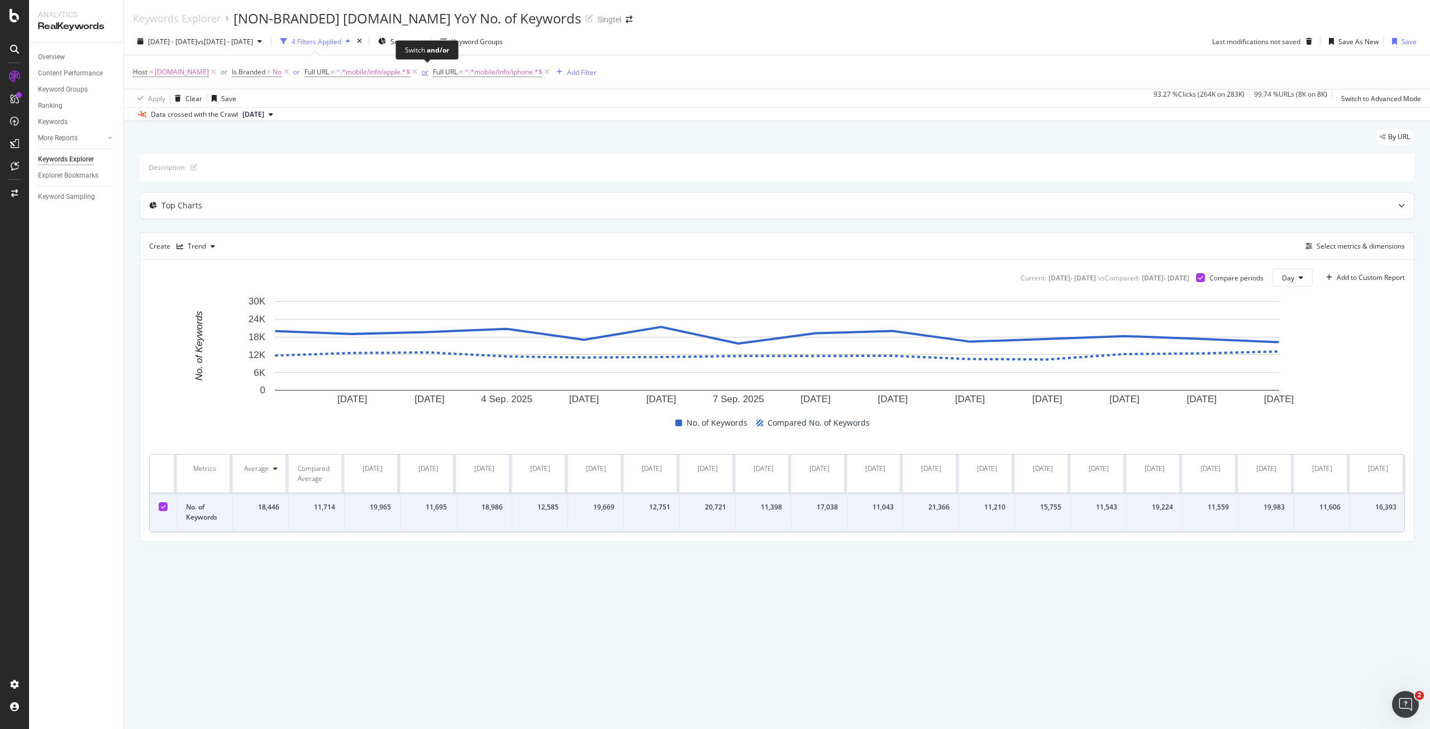
click at [428, 71] on div "or" at bounding box center [425, 71] width 7 height 9
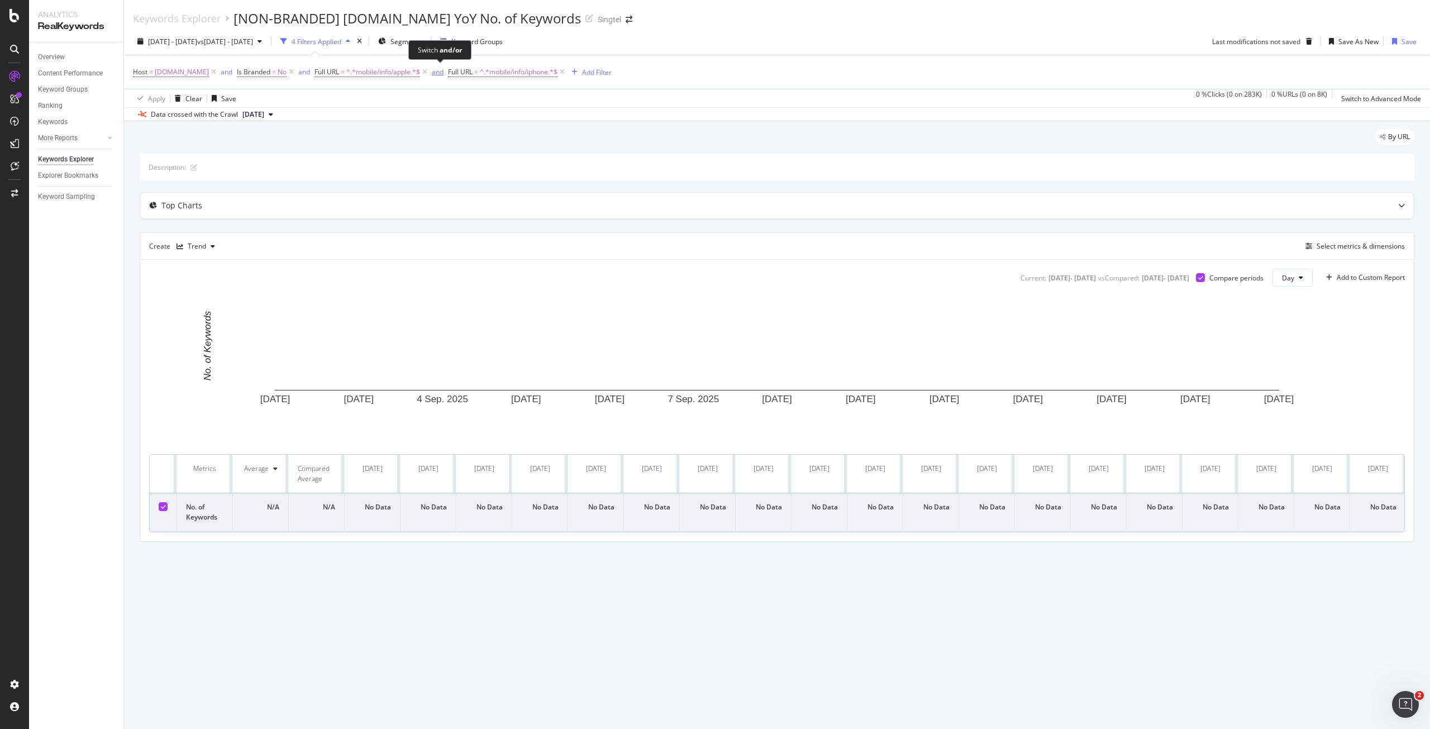
click at [436, 74] on div "and" at bounding box center [438, 71] width 12 height 9
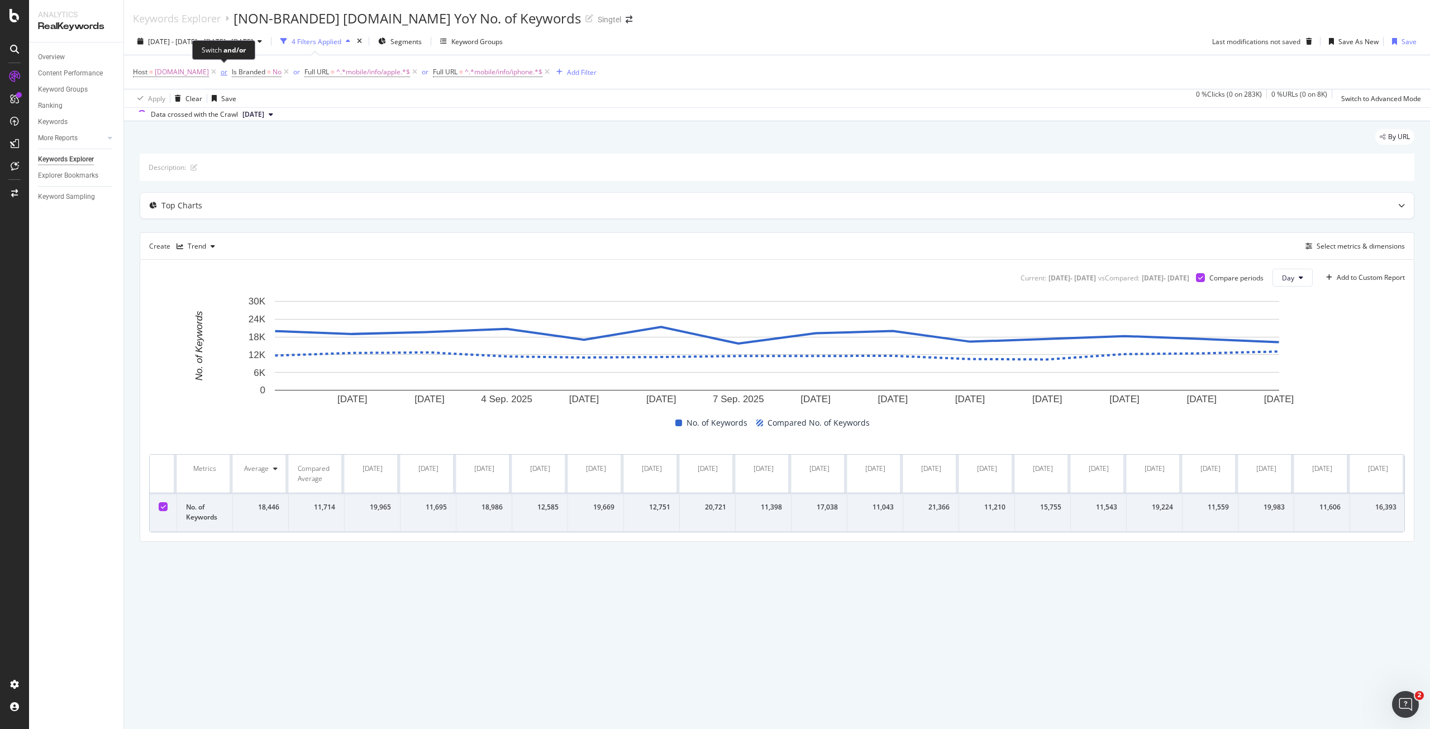
click at [224, 74] on div "or" at bounding box center [224, 71] width 7 height 9
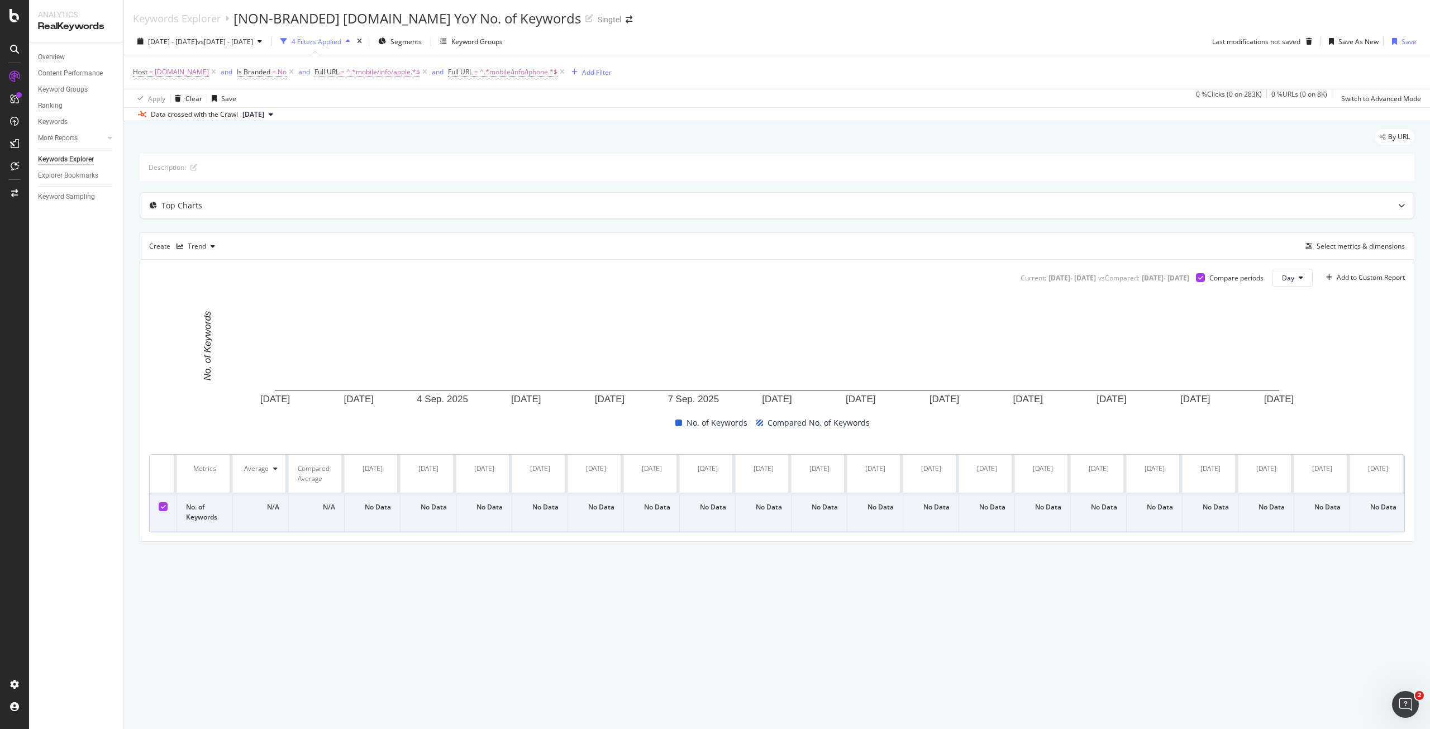
click at [393, 78] on span "^.*mobile/info/apple.*$" at bounding box center [383, 72] width 74 height 16
click at [356, 84] on icon at bounding box center [352, 80] width 8 height 7
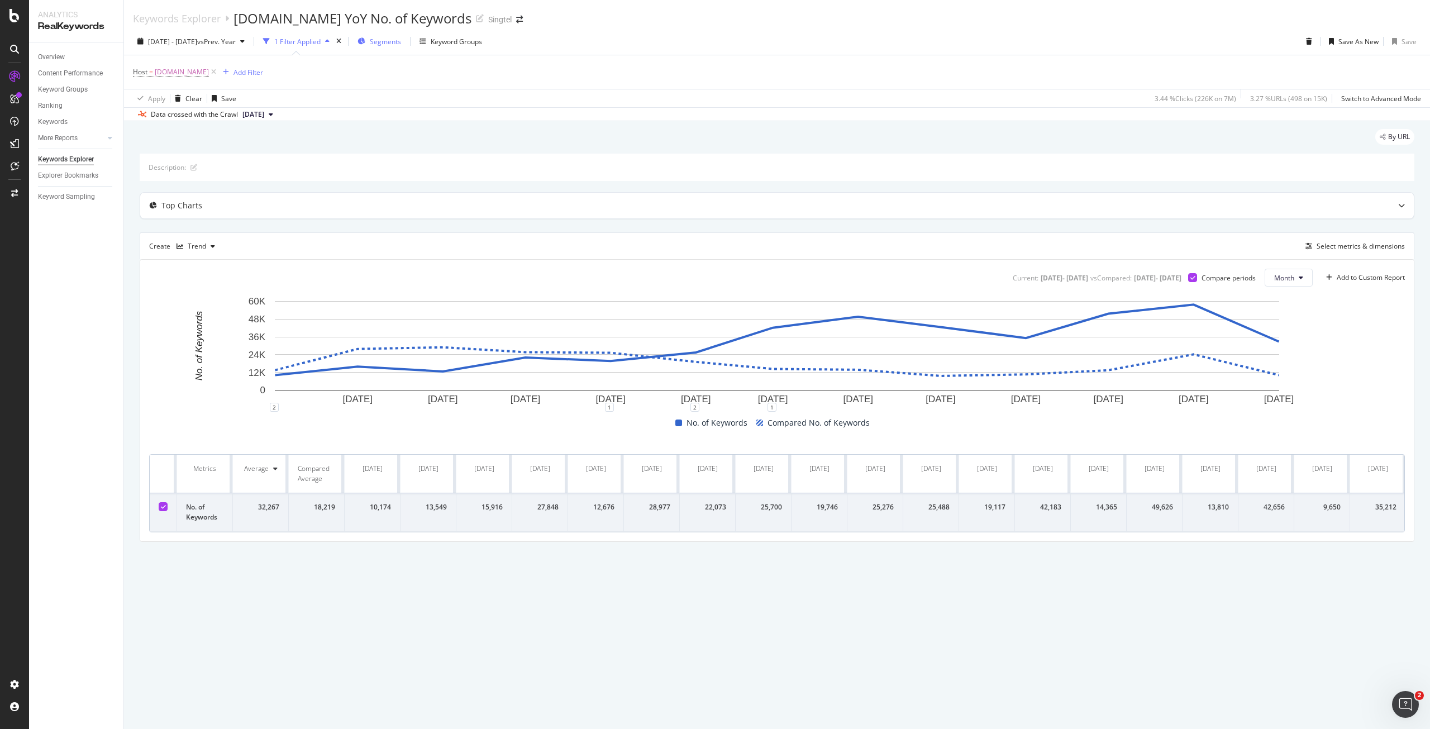
click at [401, 44] on span "Segments" at bounding box center [385, 41] width 31 height 9
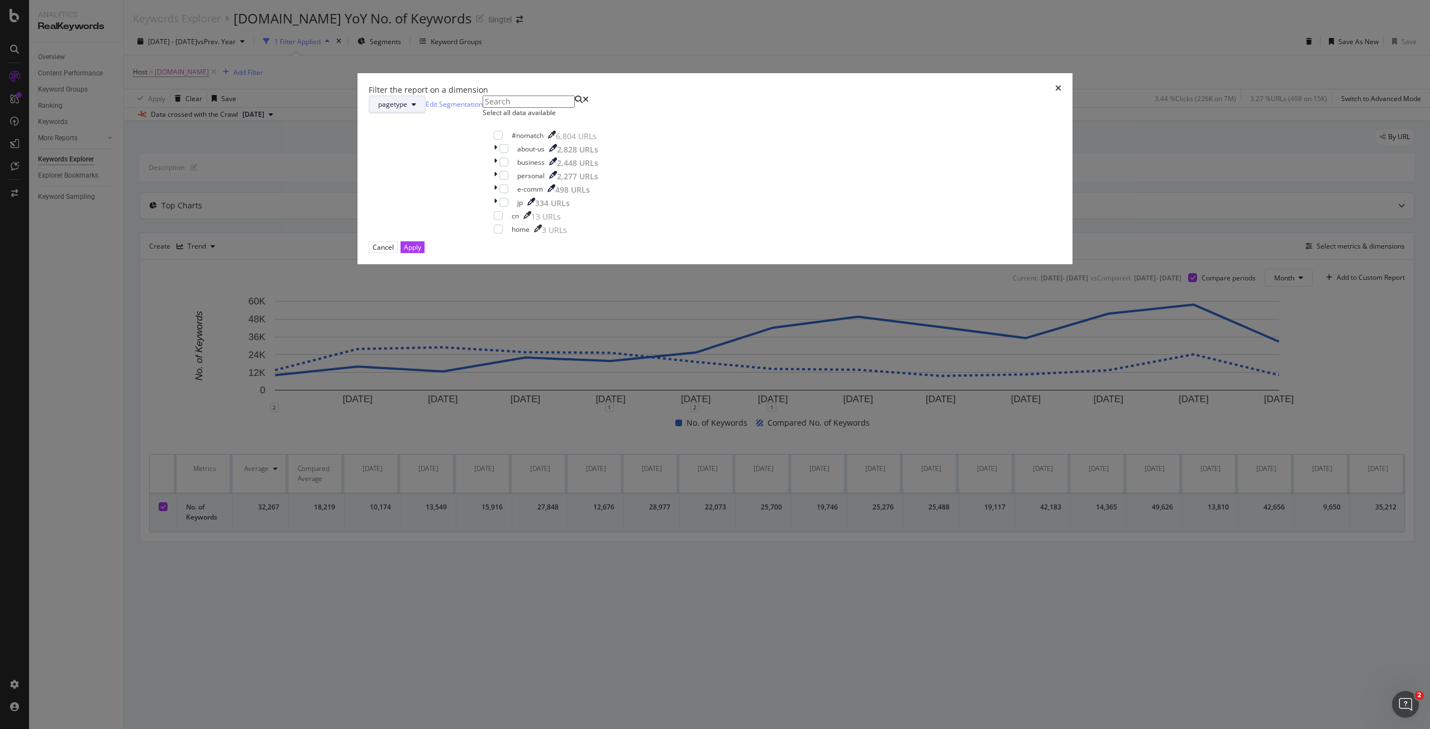
click at [416, 108] on icon "modal" at bounding box center [414, 104] width 4 height 7
click at [1055, 96] on icon "times" at bounding box center [1058, 89] width 6 height 11
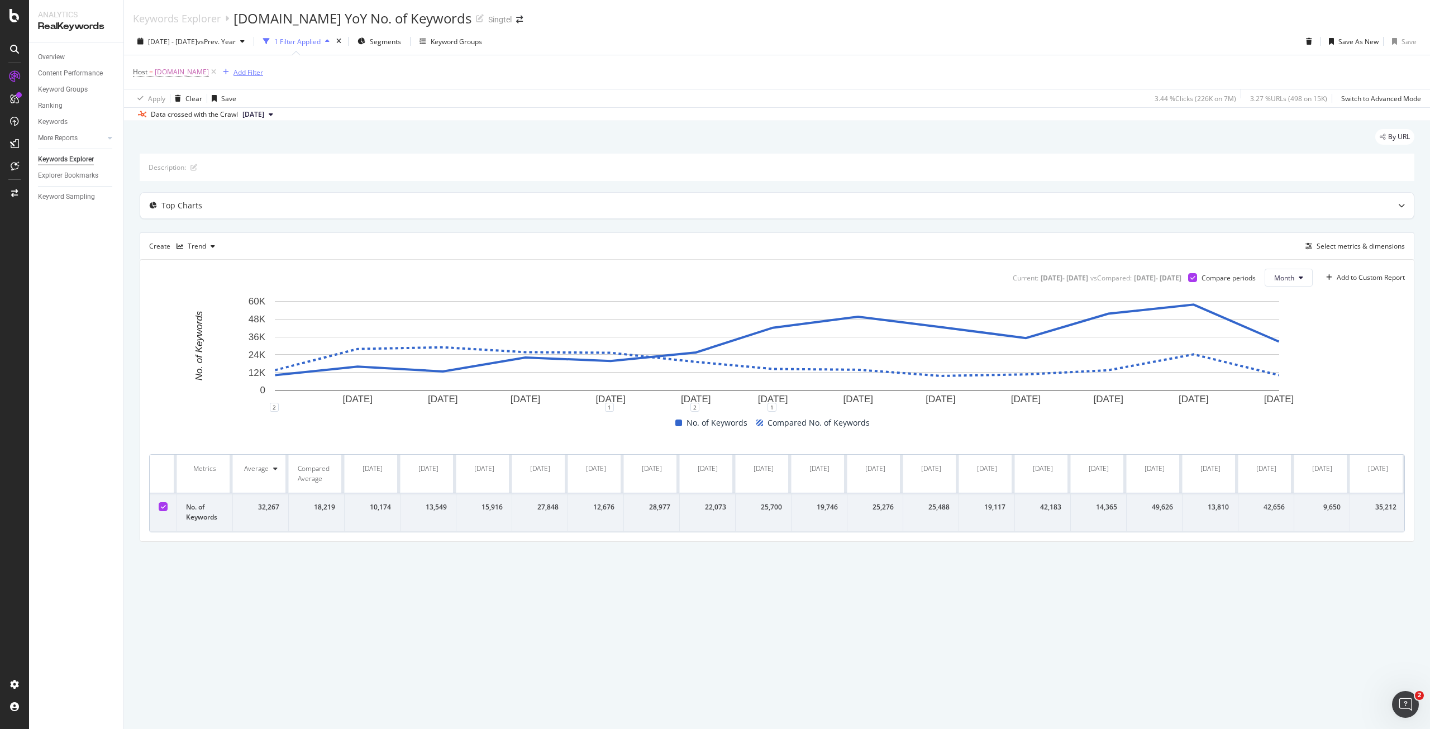
click at [245, 70] on div "Add Filter" at bounding box center [249, 72] width 30 height 9
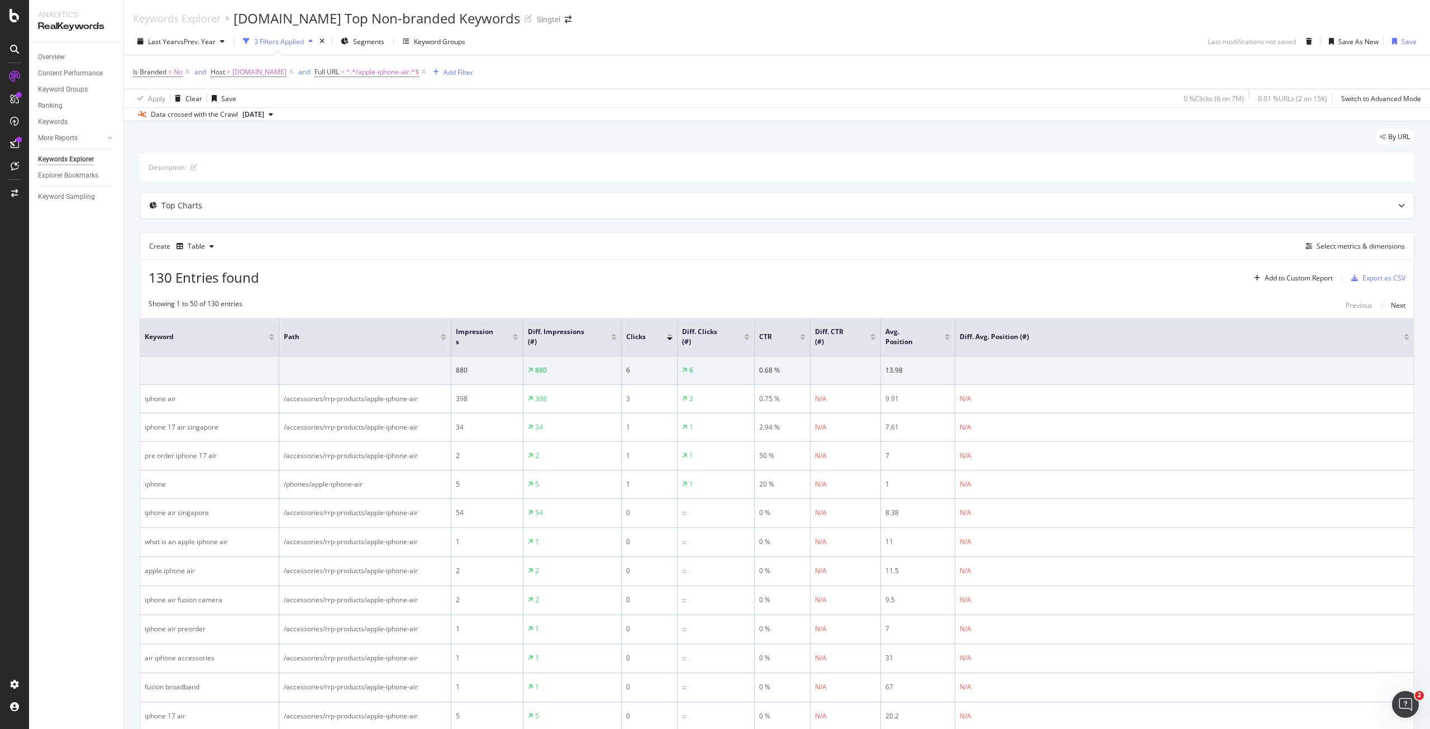
scroll to position [173, 0]
